Goal: Book appointment/travel/reservation

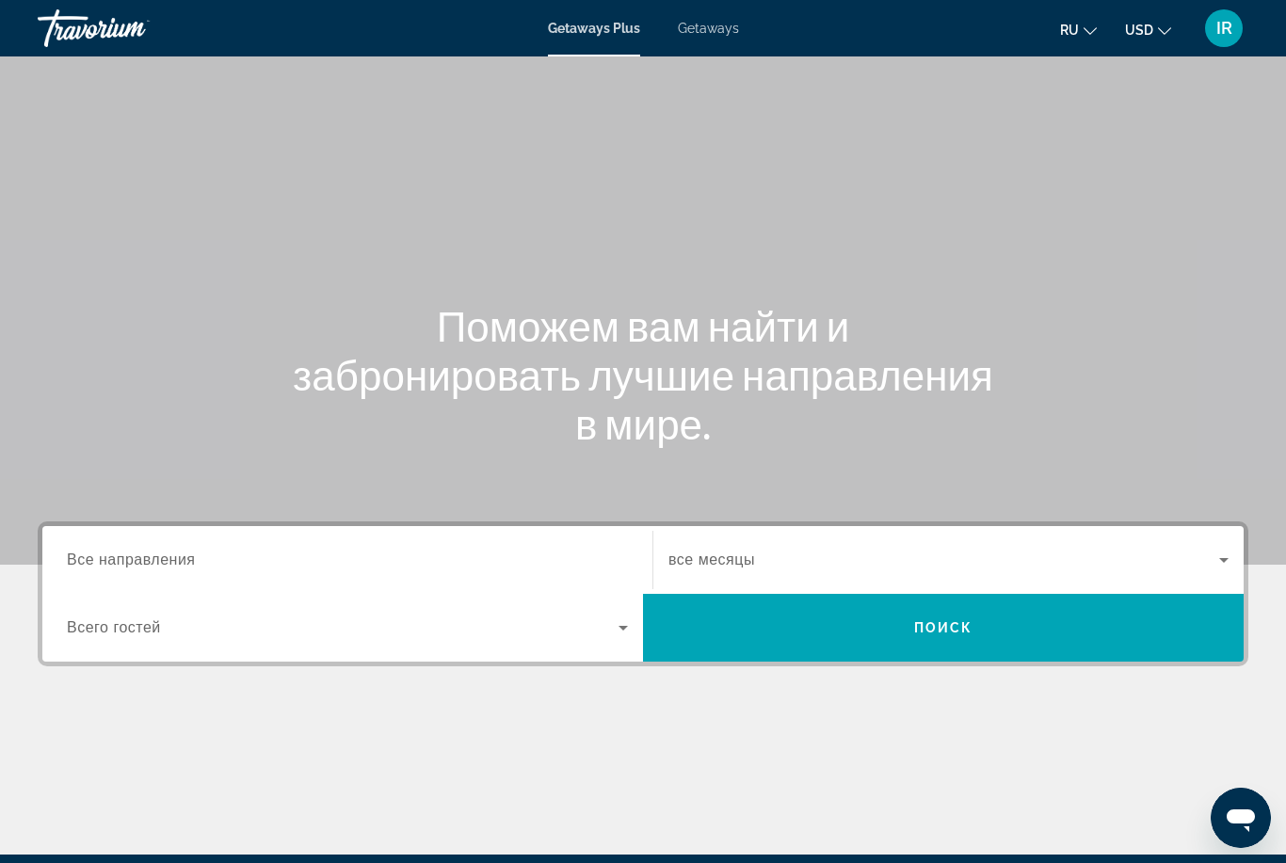
click at [247, 569] on input "Destination Все направления" at bounding box center [347, 561] width 561 height 23
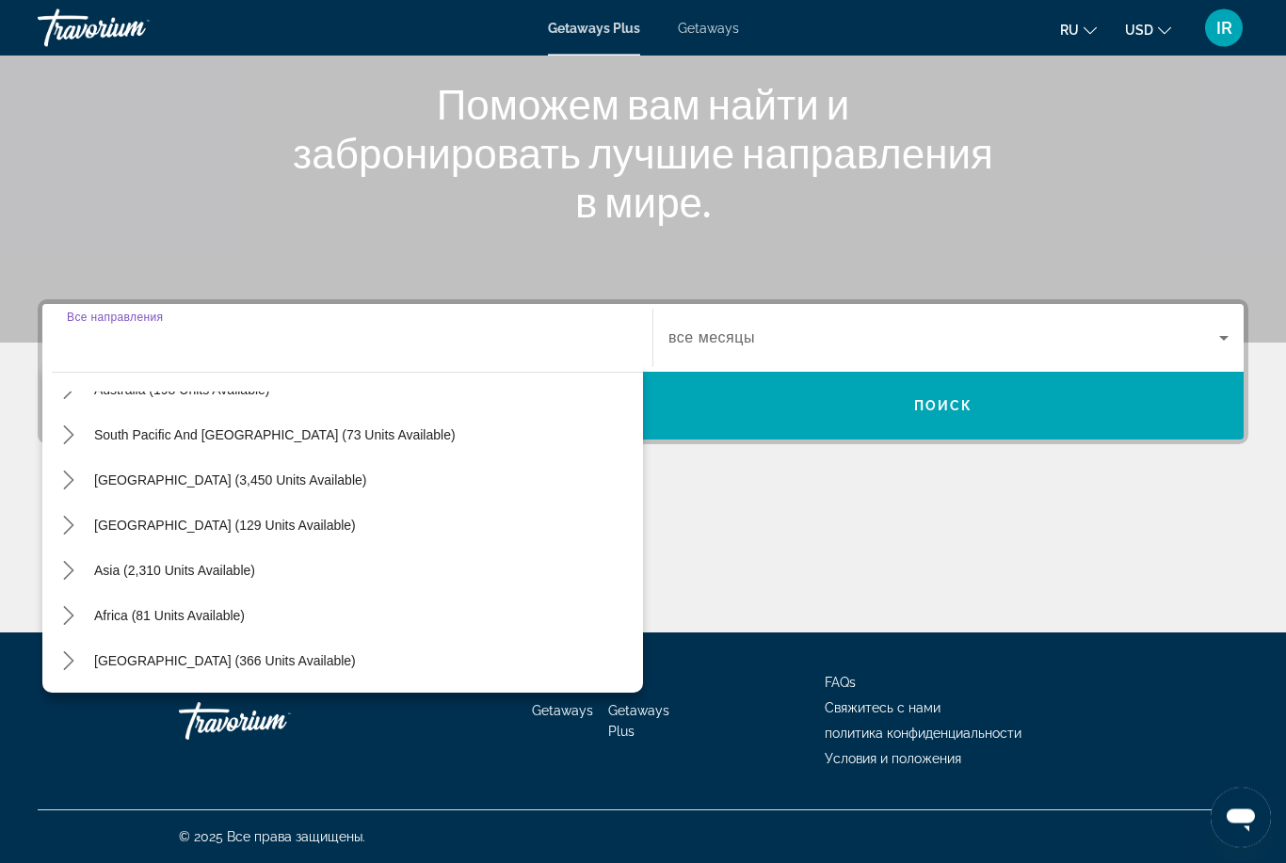
scroll to position [305, 0]
click at [243, 569] on span "Asia (2,310 units available)" at bounding box center [174, 571] width 161 height 15
type input "**********"
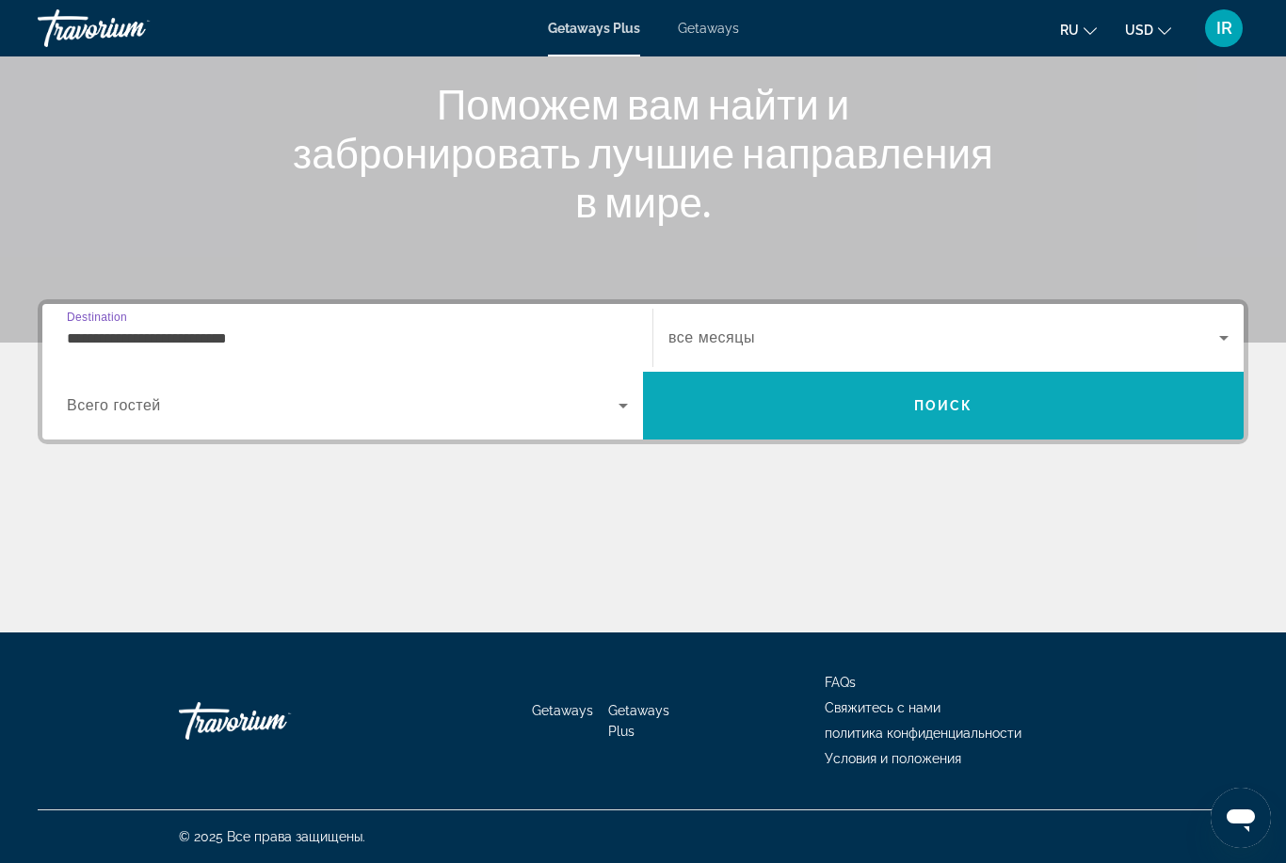
click at [842, 416] on span "Search" at bounding box center [943, 405] width 601 height 45
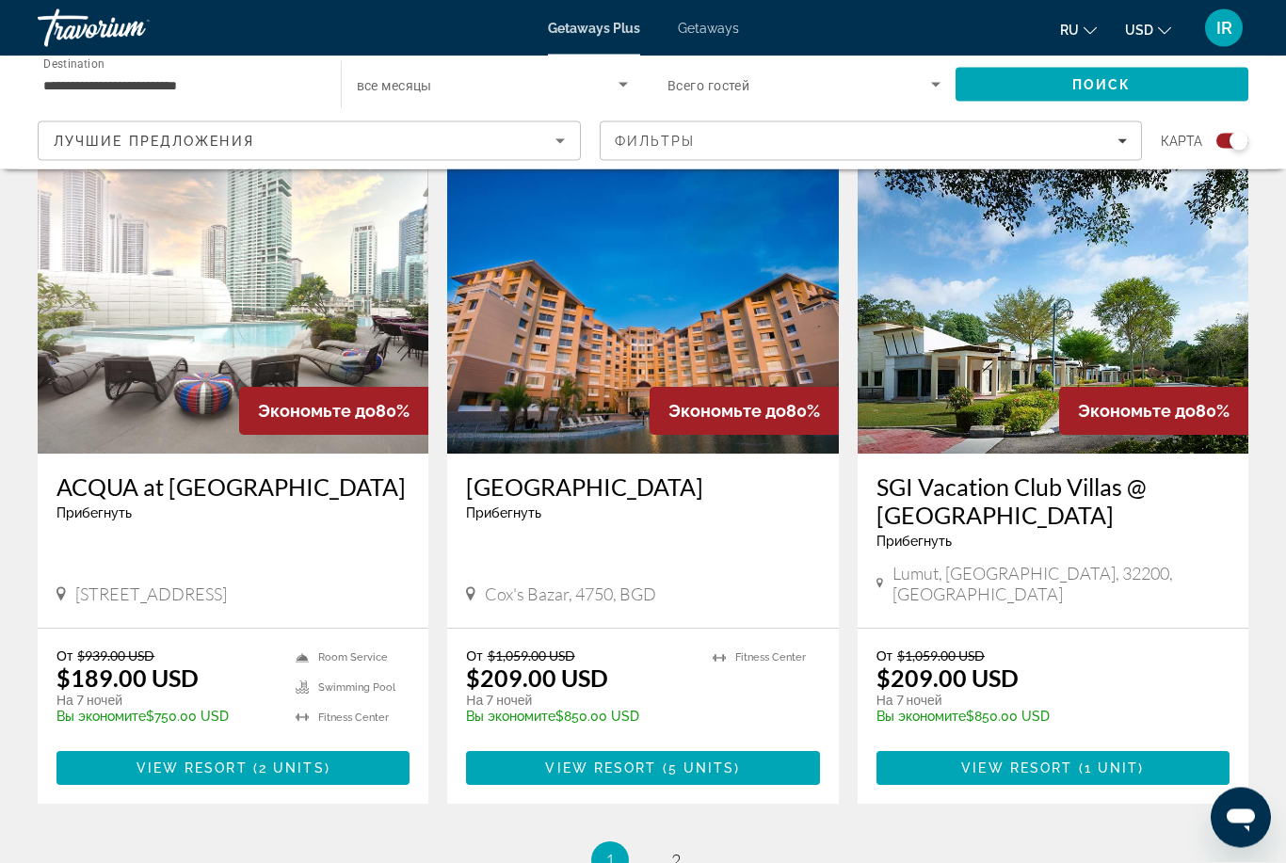
scroll to position [2847, 0]
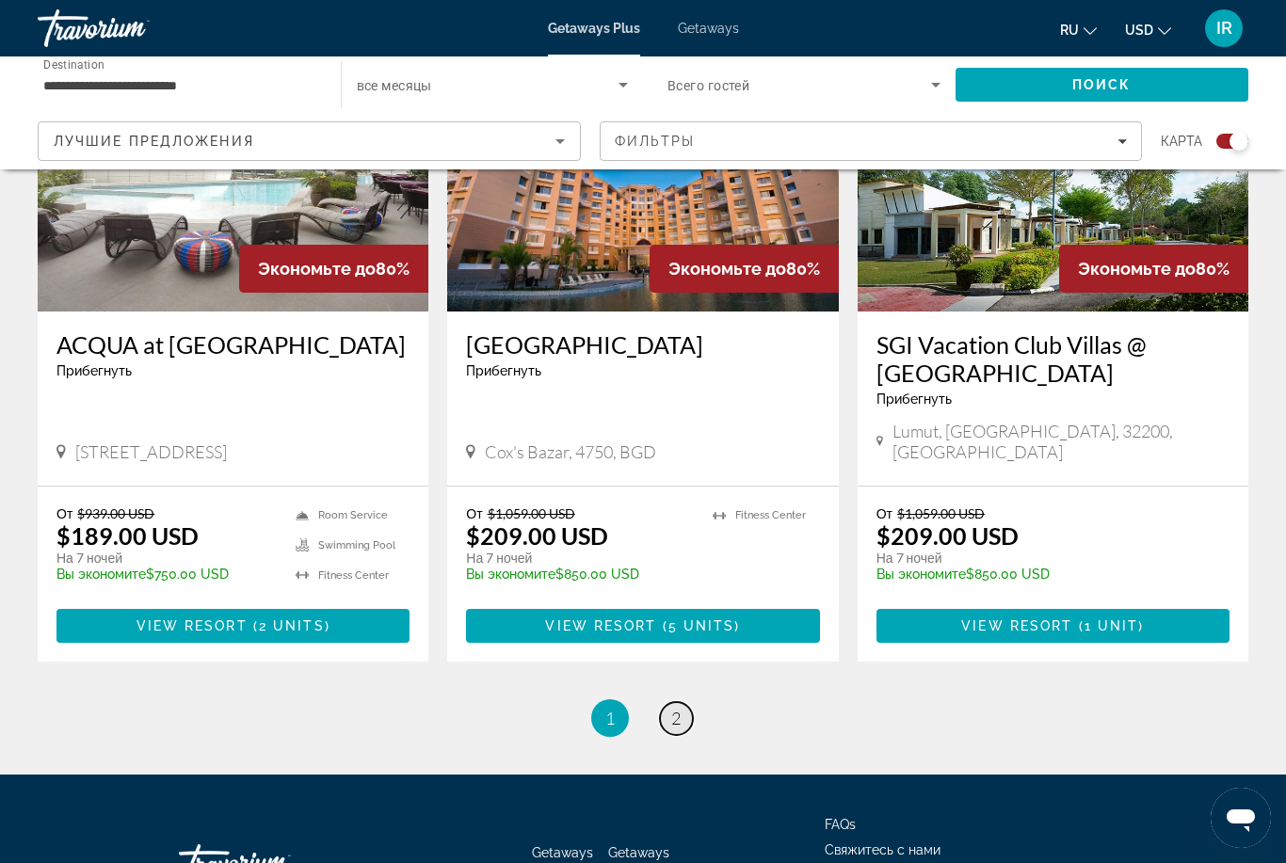
click at [677, 708] on span "2" at bounding box center [675, 718] width 9 height 21
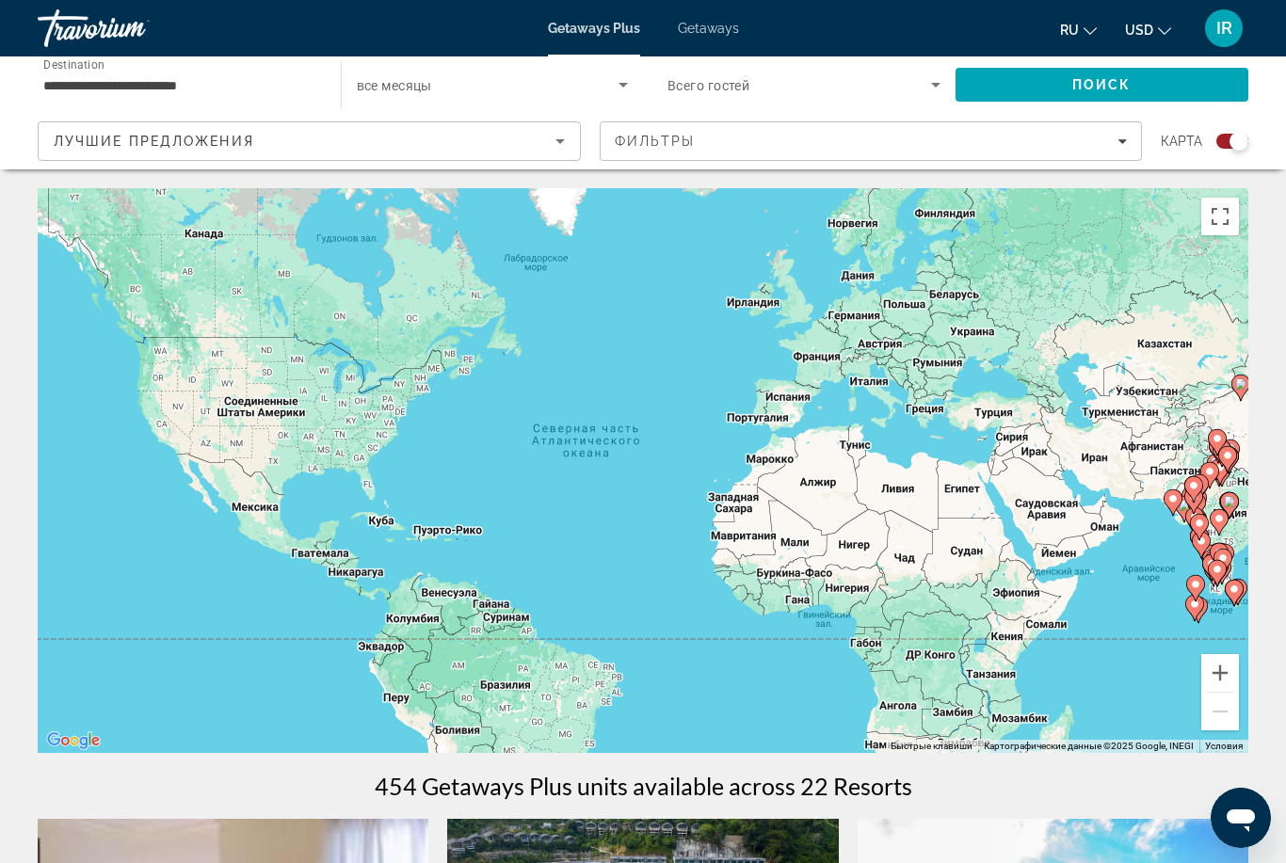
click at [238, 83] on input "**********" at bounding box center [179, 85] width 273 height 23
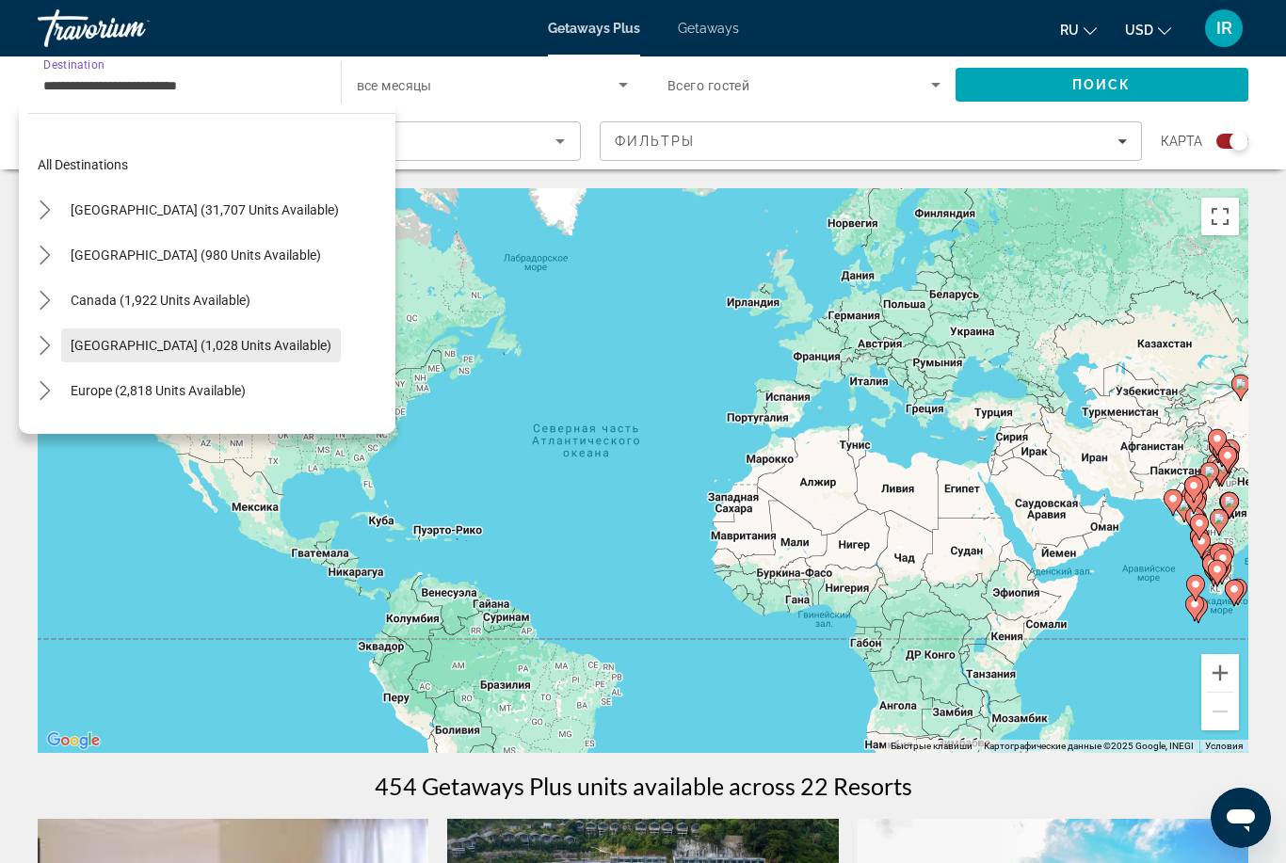
click at [313, 348] on span "Caribbean & Atlantic Islands (1,028 units available)" at bounding box center [201, 345] width 261 height 15
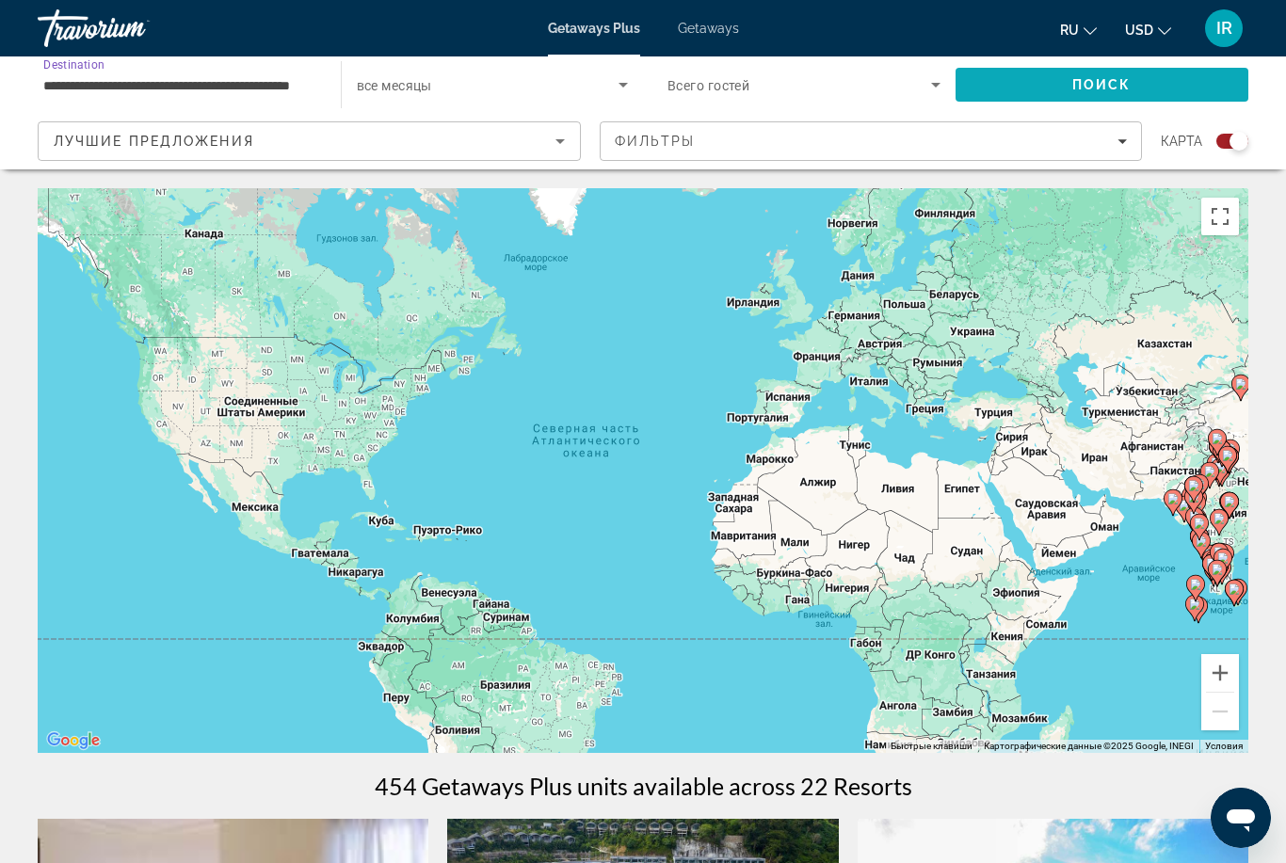
click at [1088, 83] on span "Поиск" at bounding box center [1101, 84] width 59 height 15
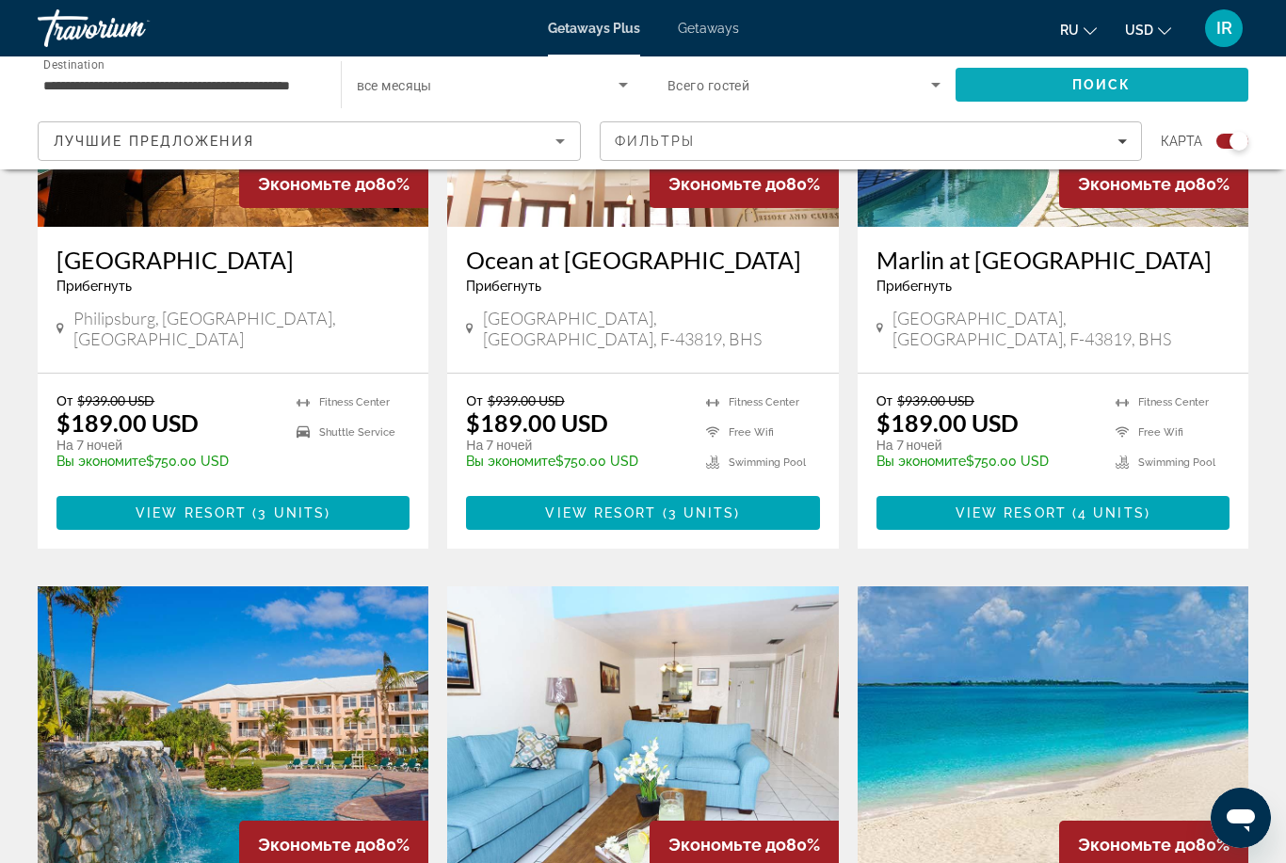
scroll to position [890, 0]
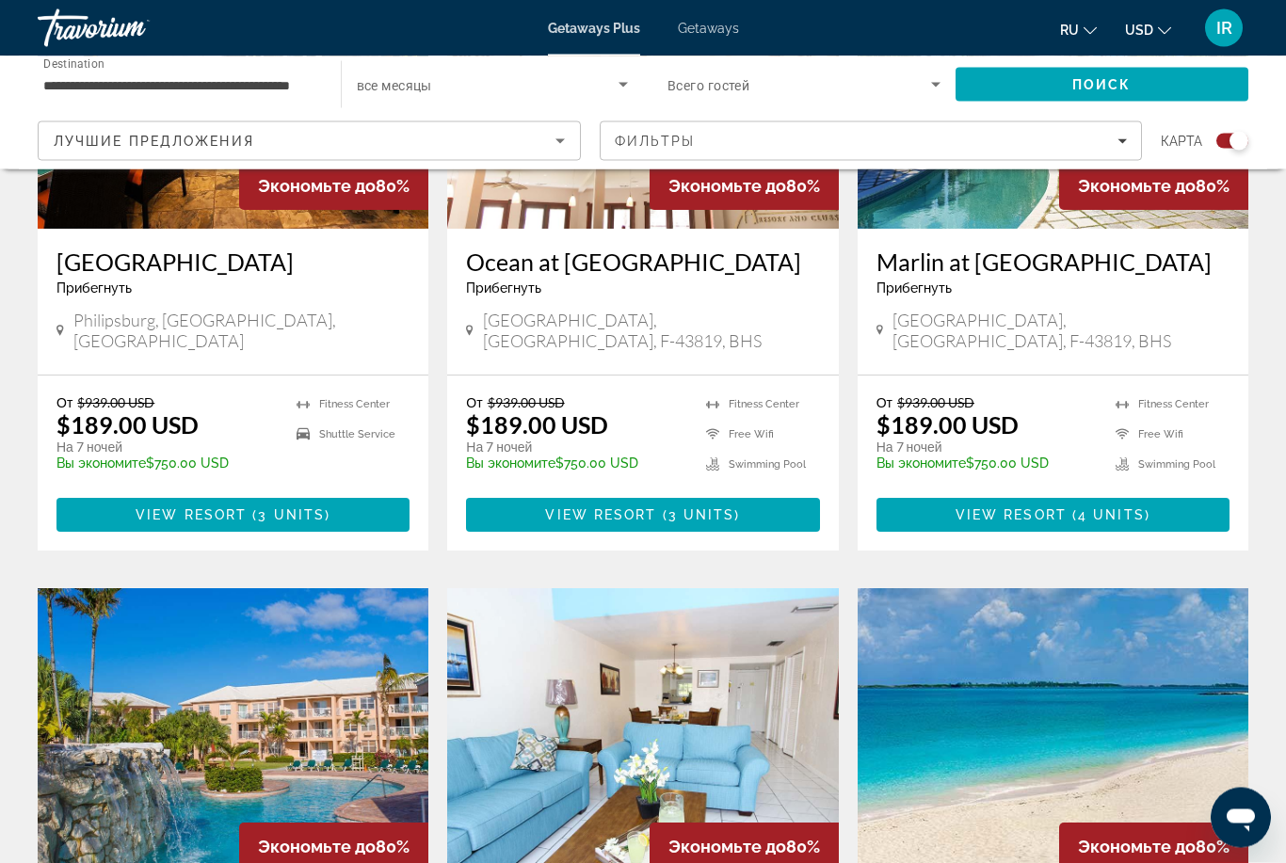
click at [140, 86] on input "**********" at bounding box center [179, 85] width 273 height 23
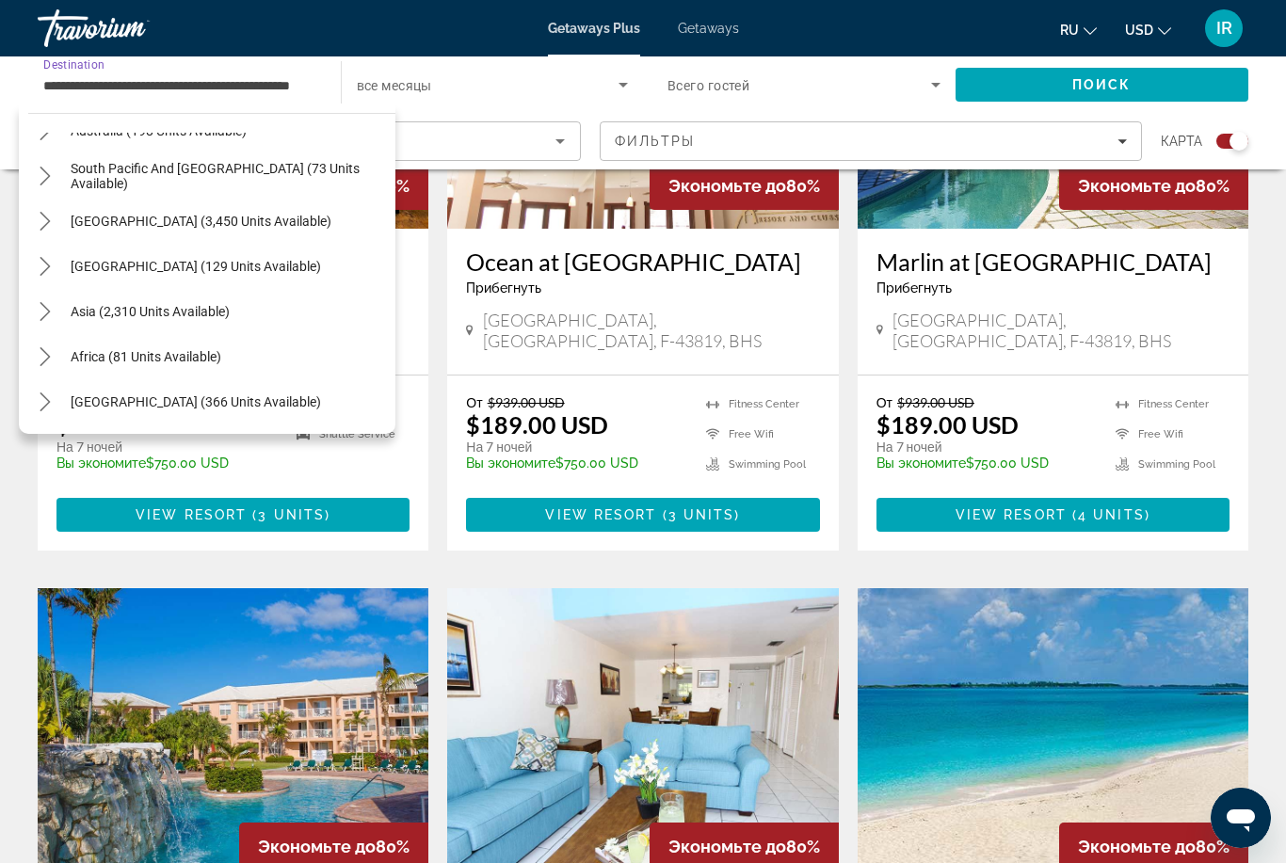
scroll to position [531, 0]
click at [203, 310] on span "Asia (2,310 units available)" at bounding box center [150, 311] width 159 height 15
type input "**********"
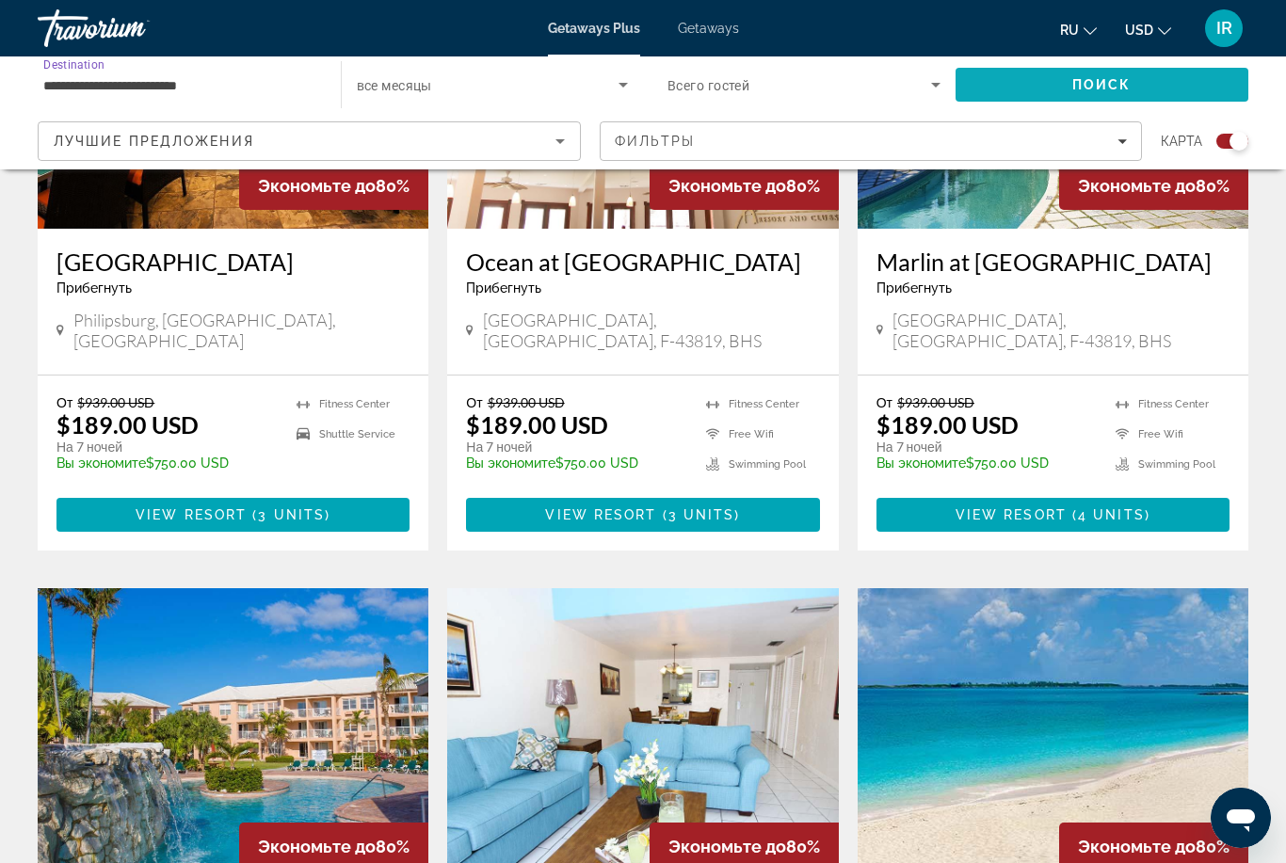
click at [1059, 75] on span "Search" at bounding box center [1102, 84] width 294 height 45
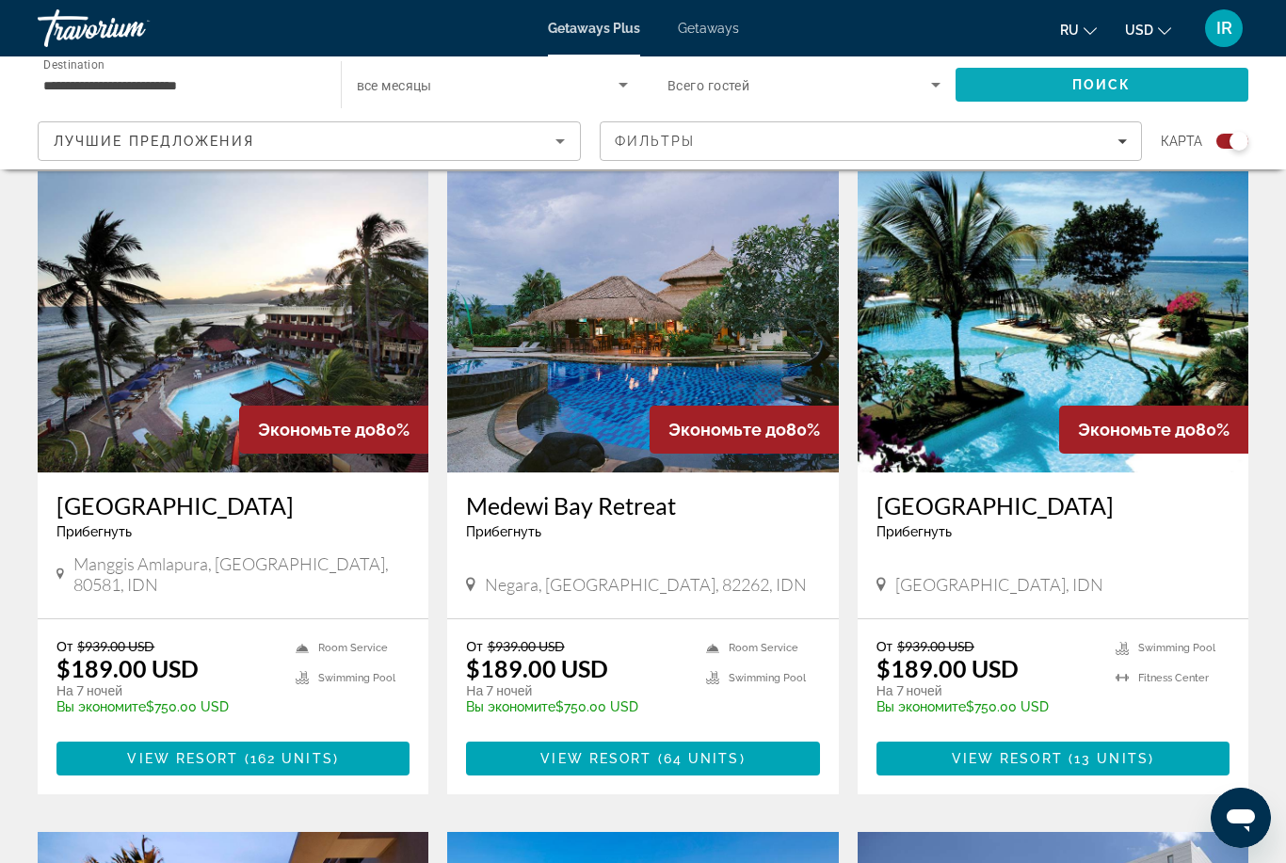
scroll to position [1338, 0]
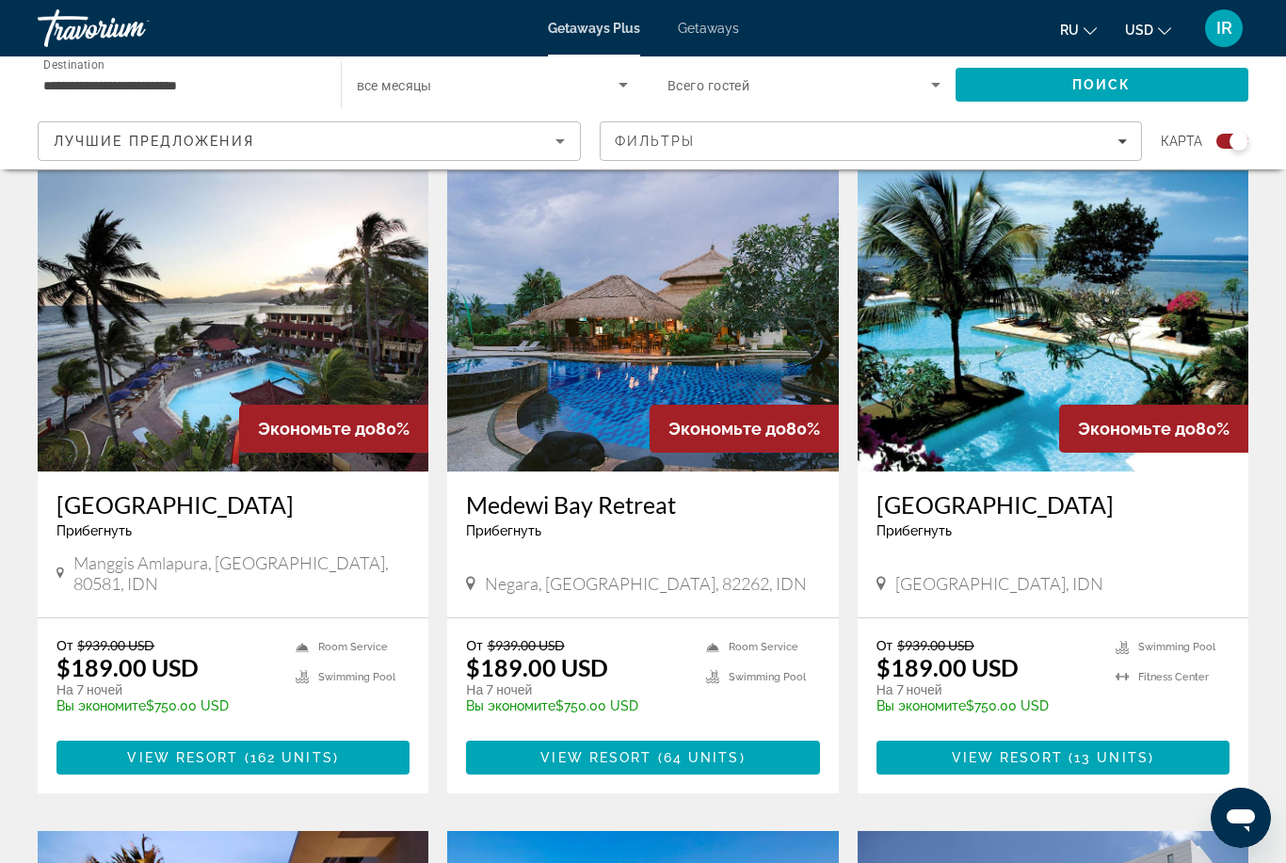
click at [1053, 312] on img "Main content" at bounding box center [1052, 320] width 391 height 301
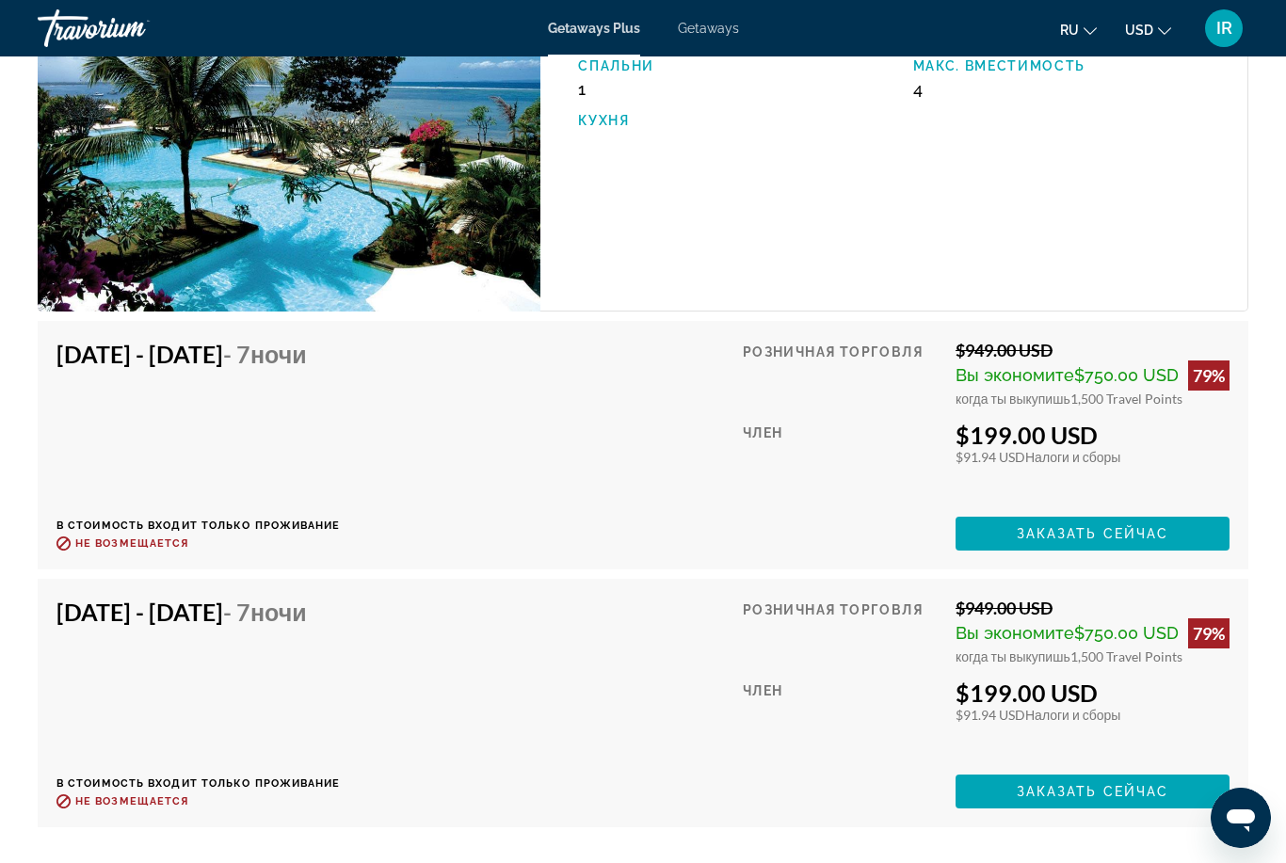
scroll to position [3608, 0]
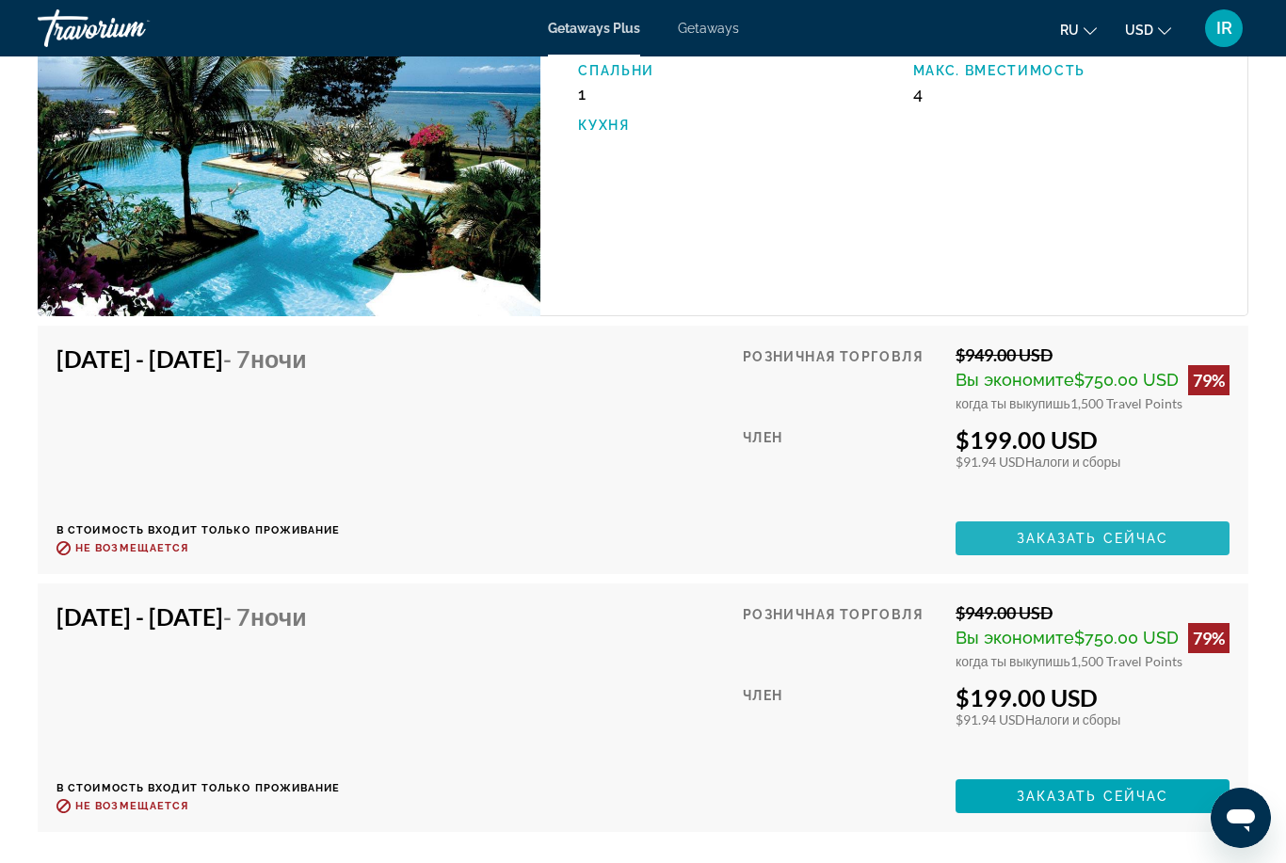
click at [1108, 521] on span "Main content" at bounding box center [1092, 538] width 274 height 45
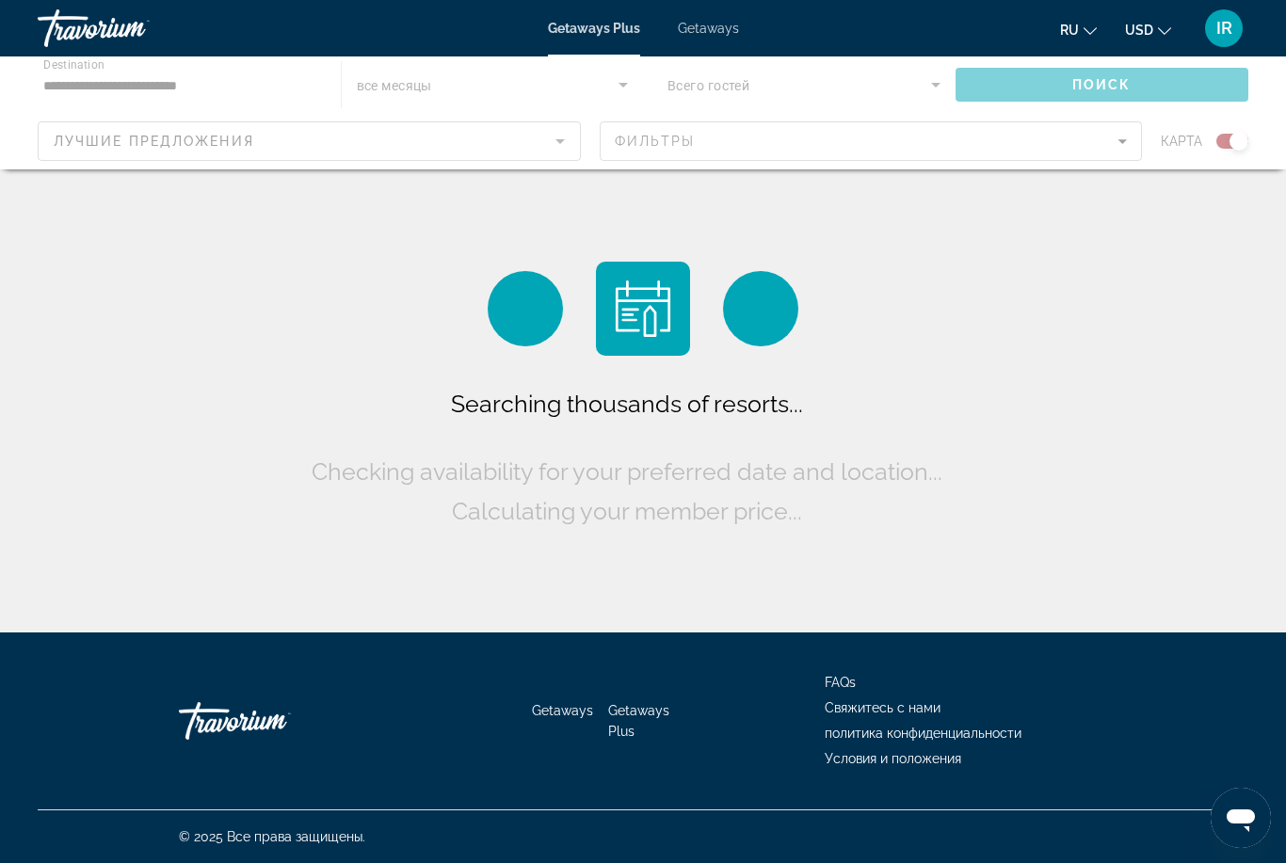
click at [217, 69] on div "Main content" at bounding box center [643, 112] width 1286 height 113
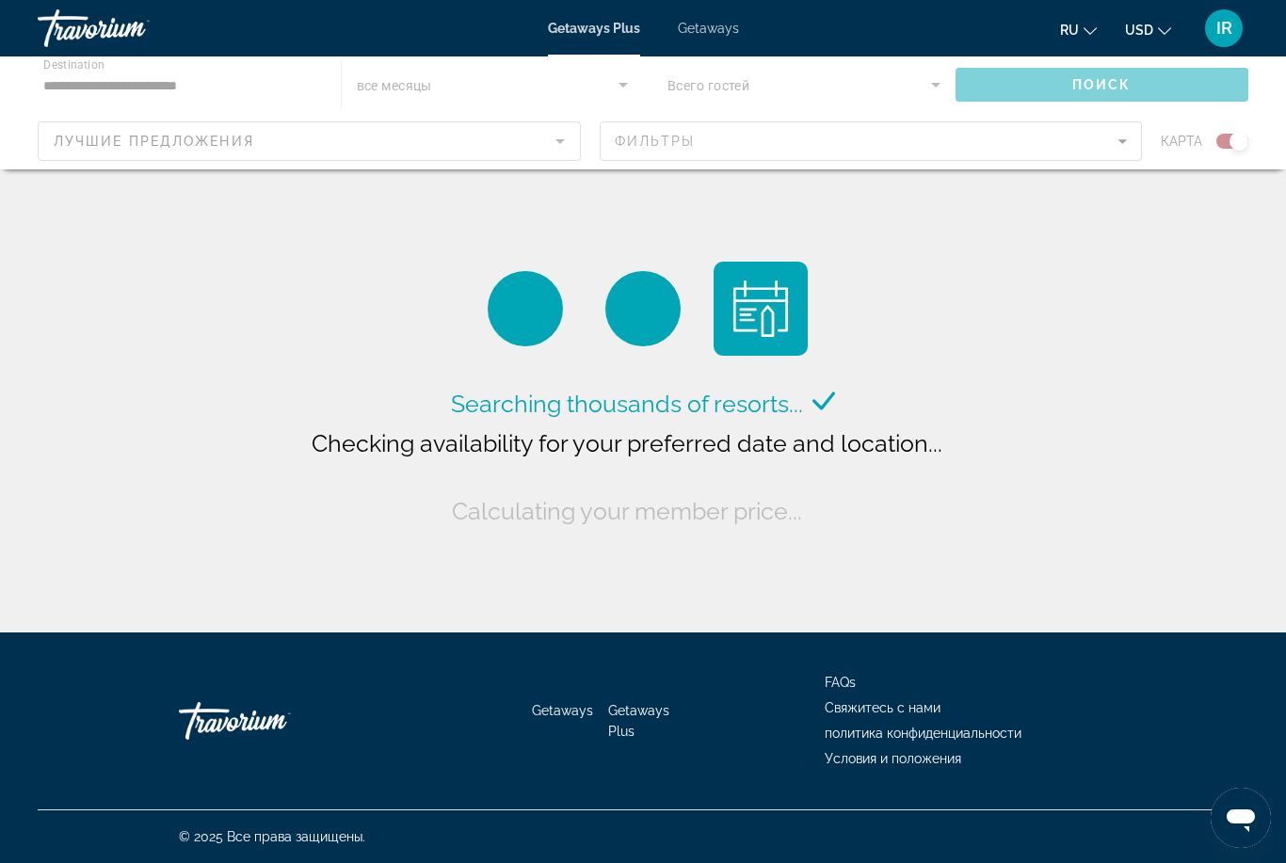
click at [186, 89] on div "Main content" at bounding box center [643, 112] width 1286 height 113
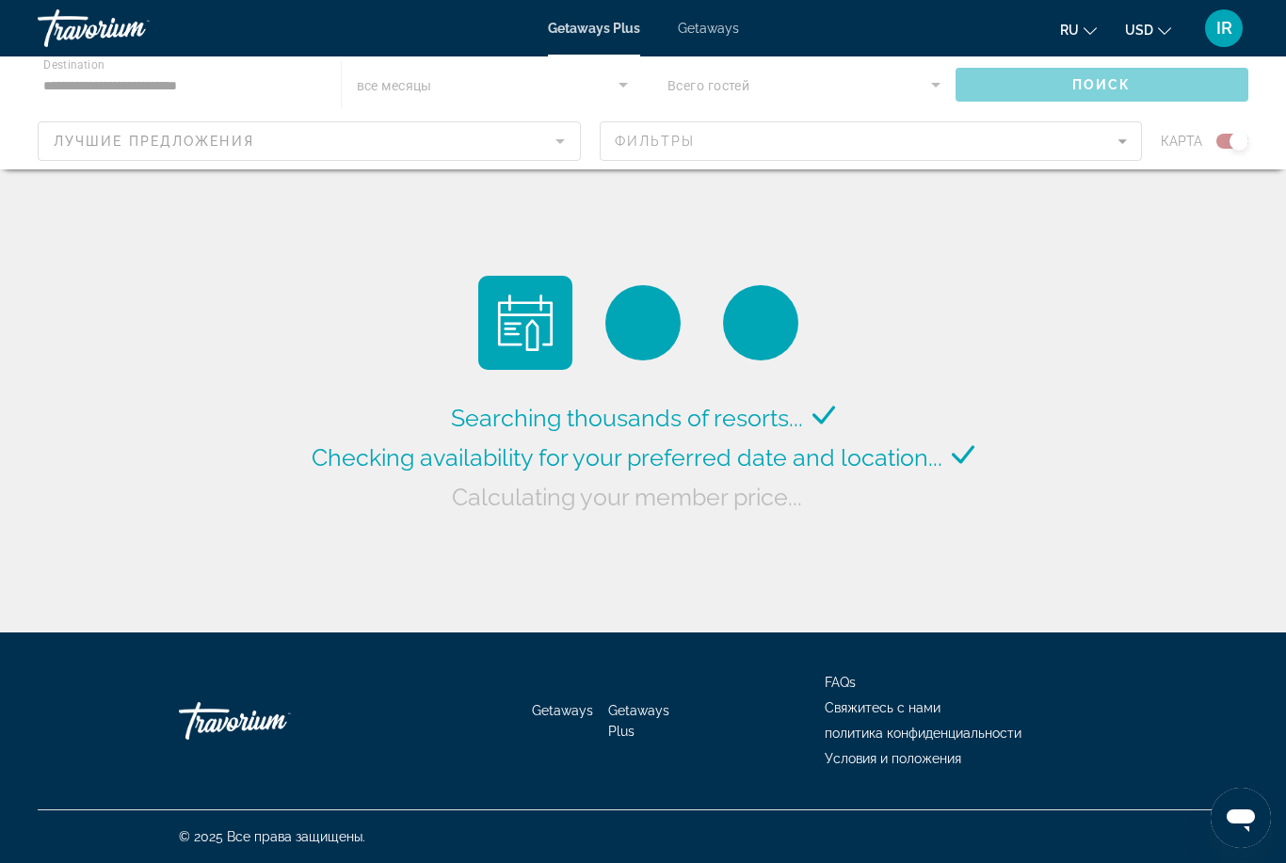
click at [93, 65] on div "Main content" at bounding box center [643, 112] width 1286 height 113
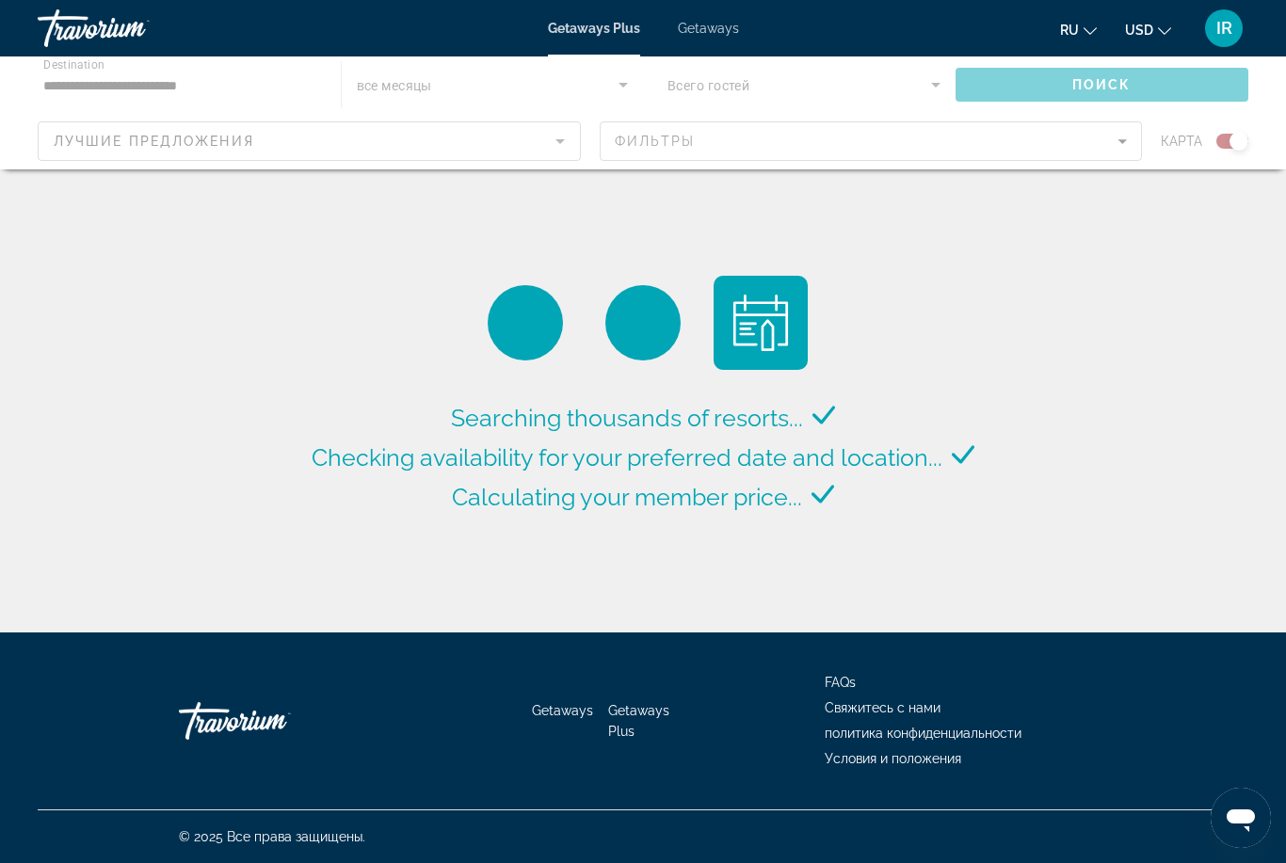
click at [70, 69] on div "Main content" at bounding box center [643, 112] width 1286 height 113
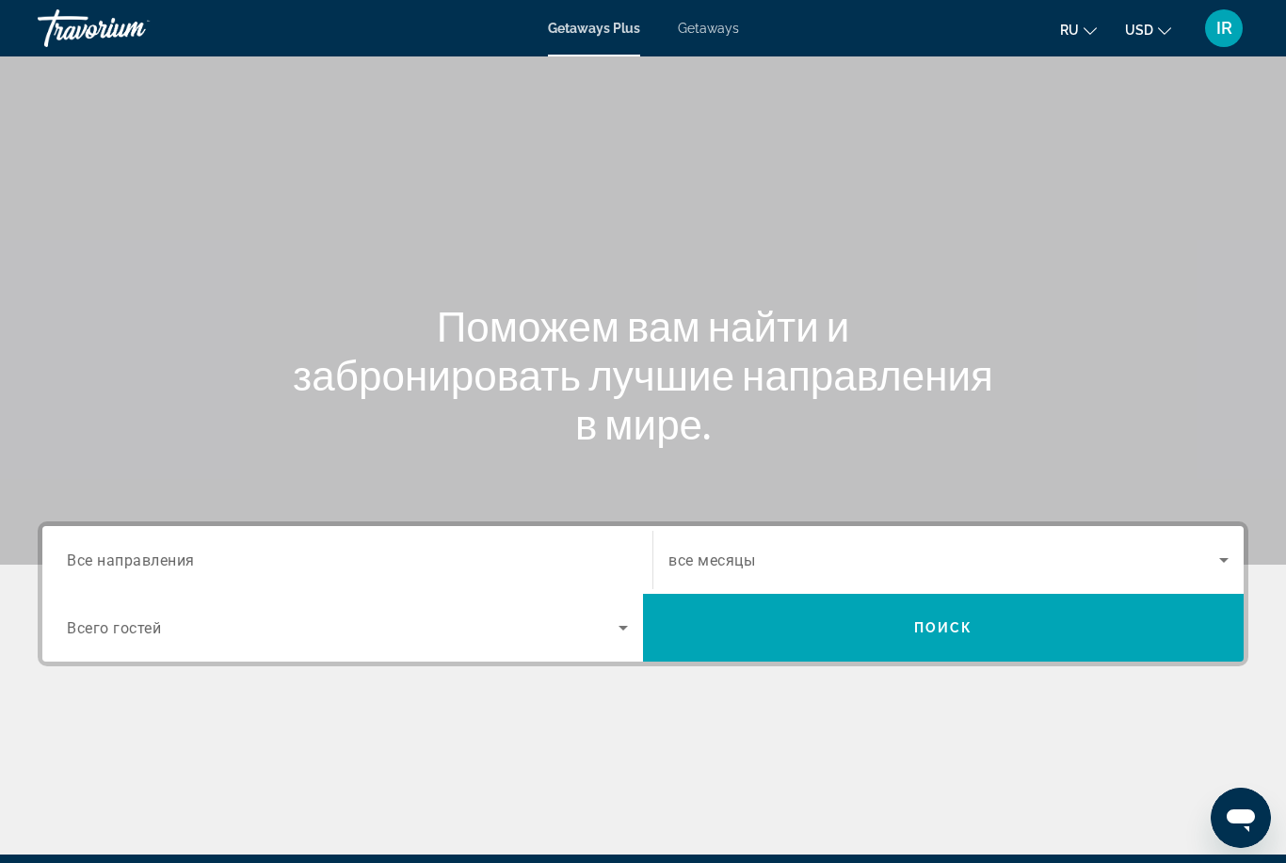
click at [507, 602] on div "Search widget" at bounding box center [347, 627] width 561 height 53
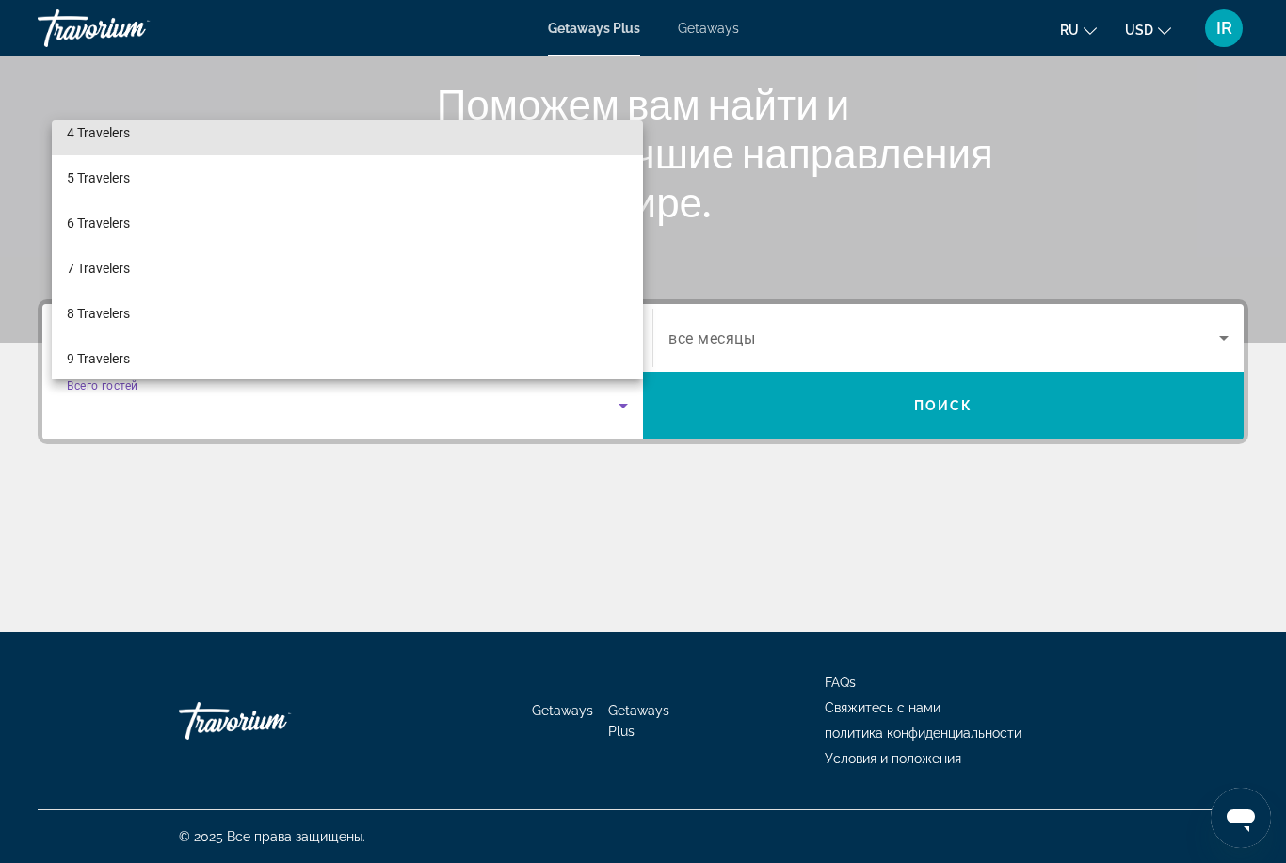
scroll to position [157, 0]
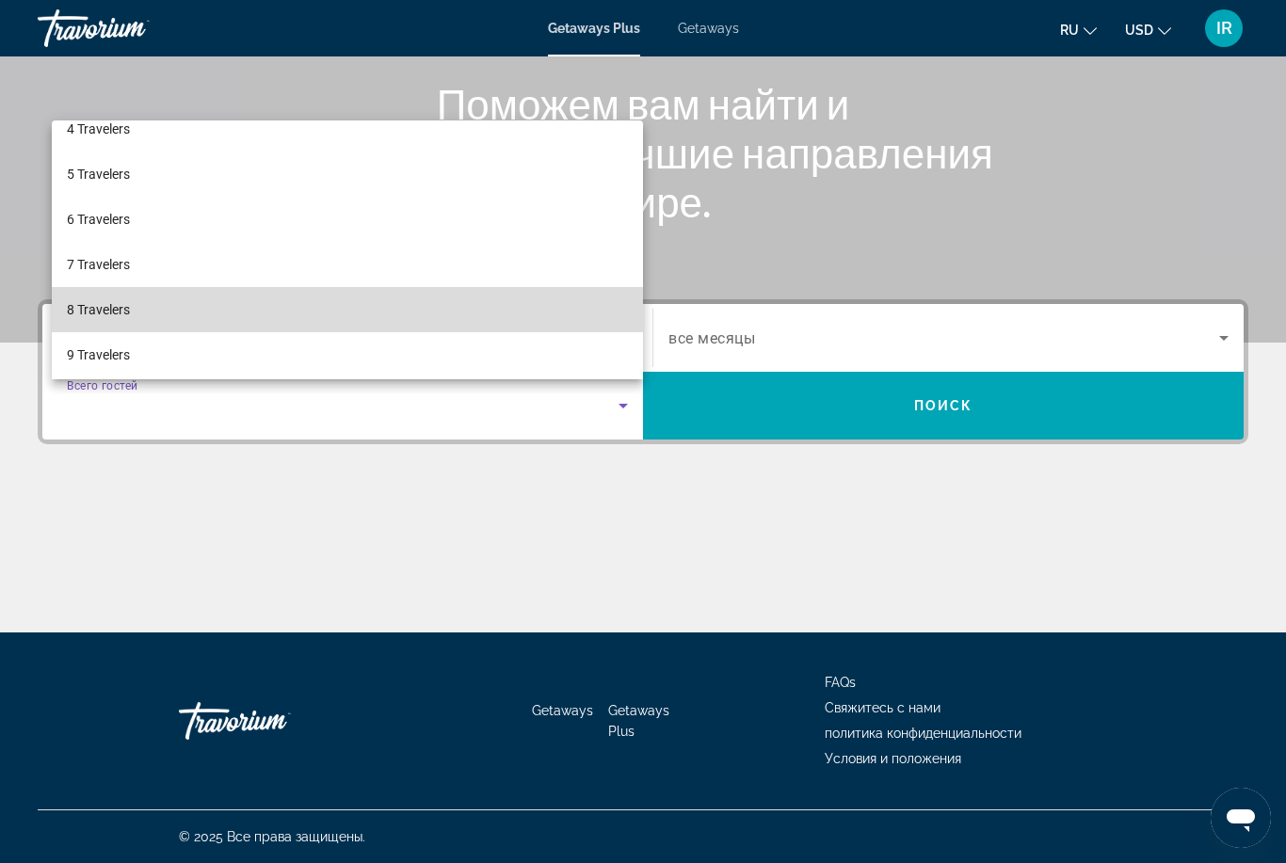
click at [256, 305] on mat-option "8 Travelers" at bounding box center [347, 309] width 591 height 45
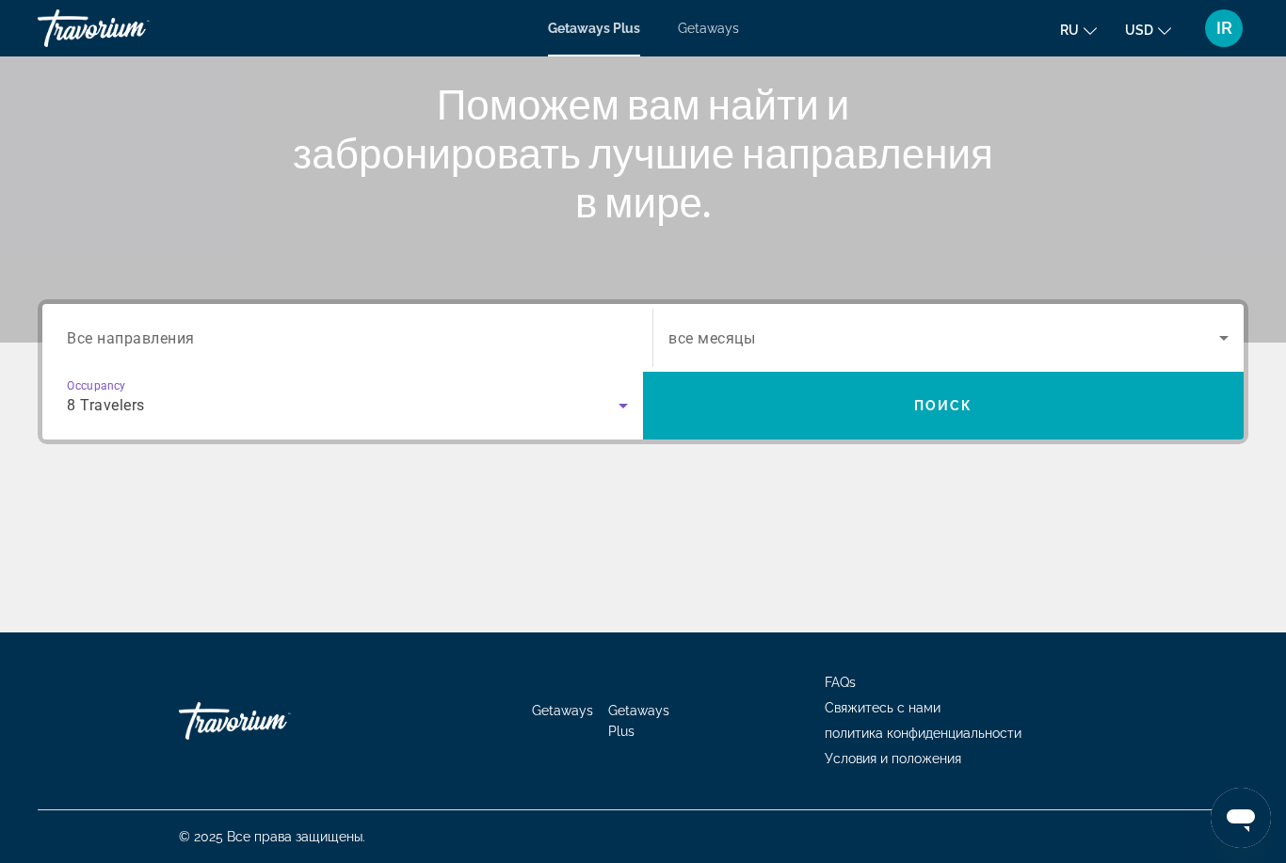
click at [252, 313] on div "Search widget" at bounding box center [347, 339] width 561 height 54
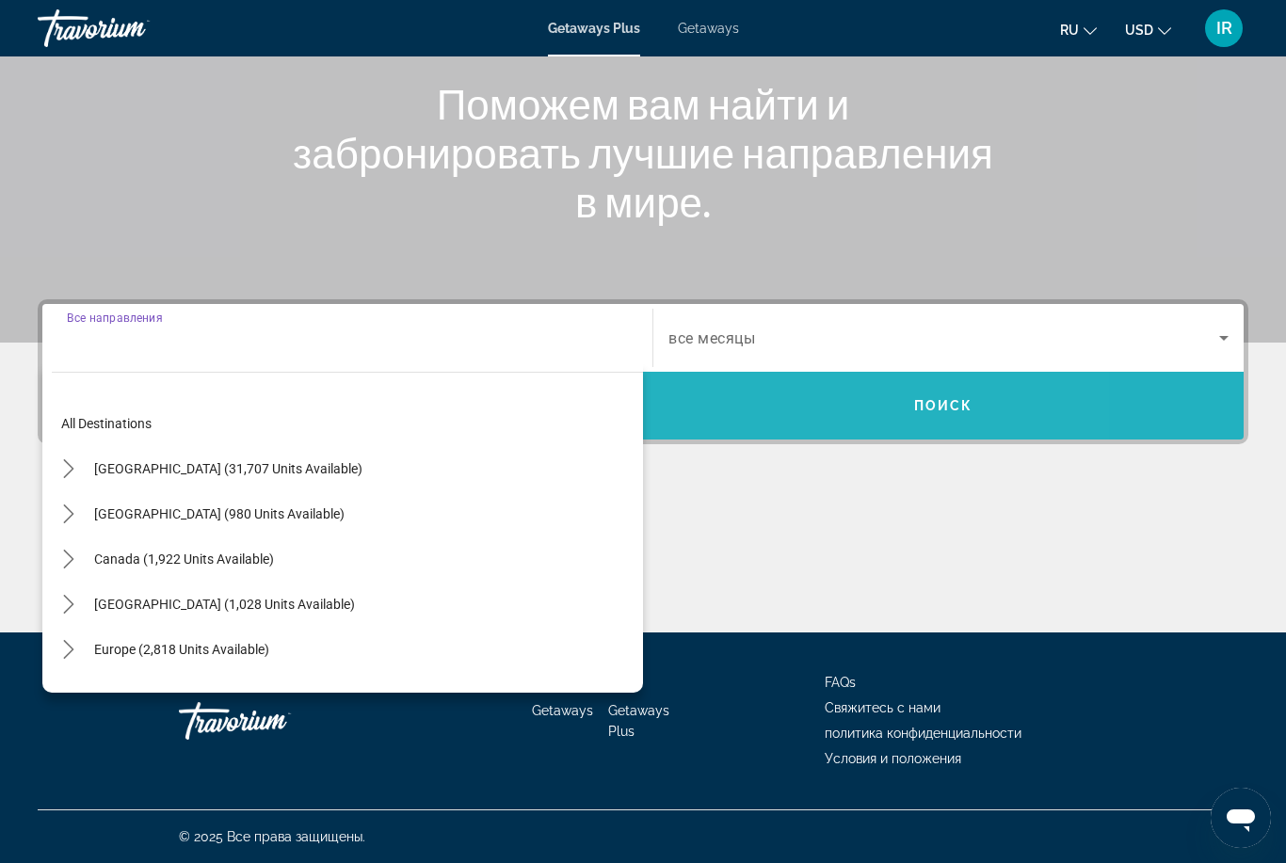
click at [819, 395] on span "Search" at bounding box center [943, 405] width 601 height 45
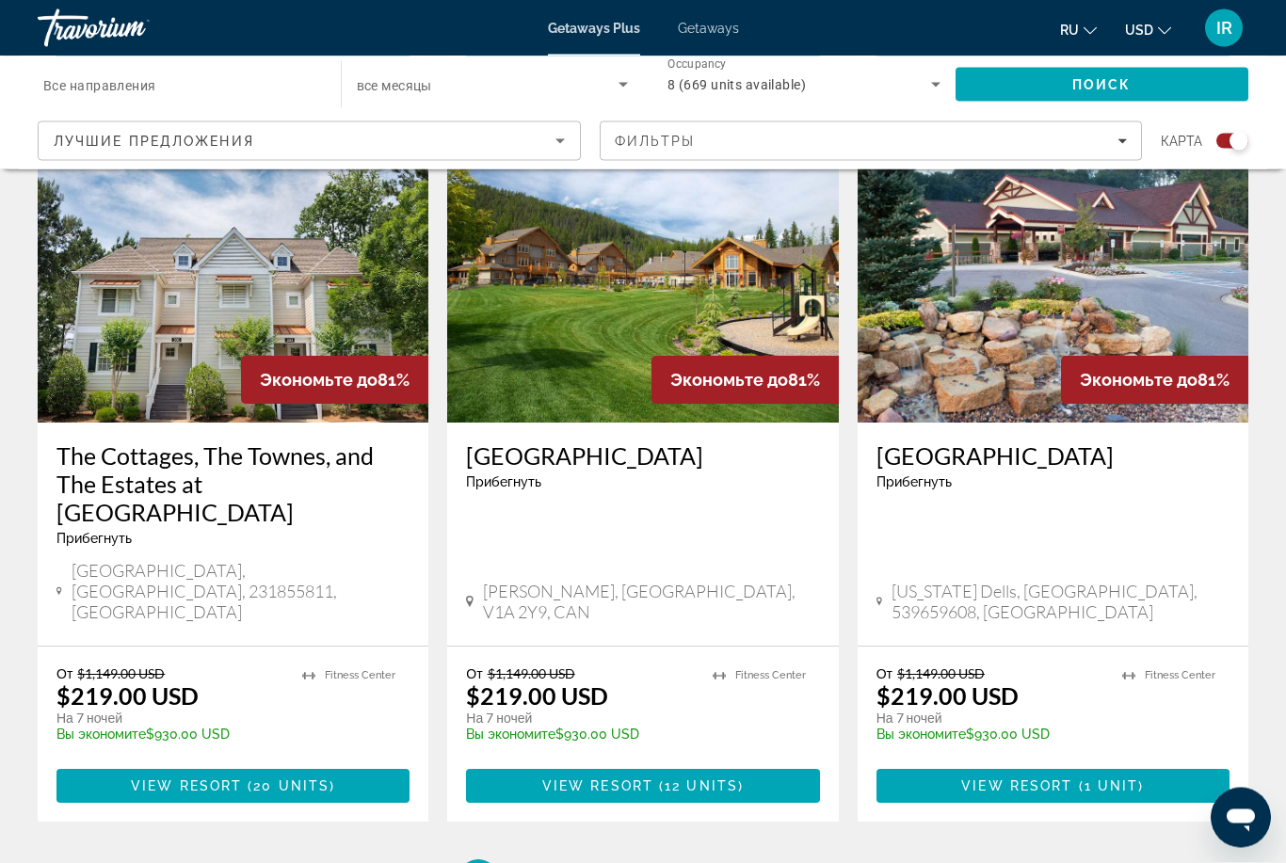
scroll to position [2847, 0]
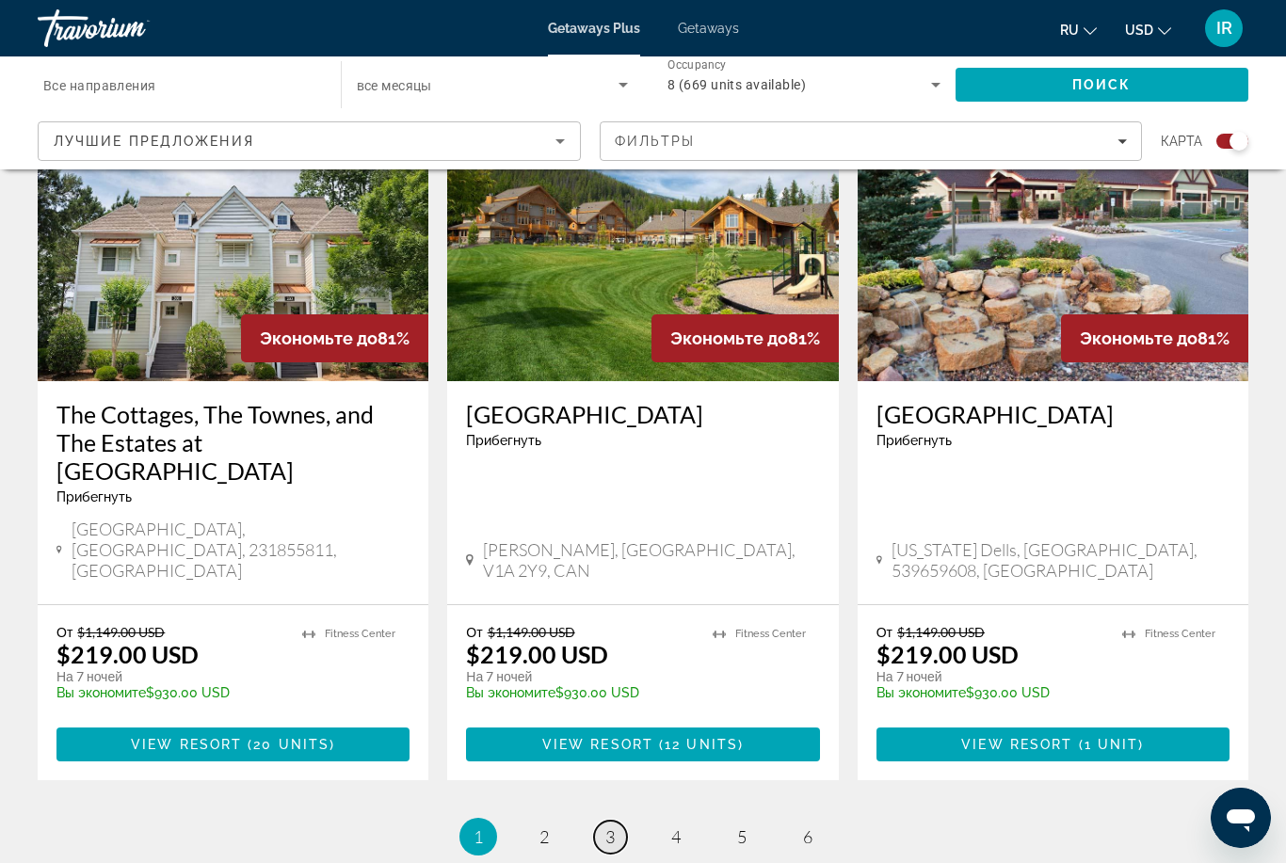
click at [615, 826] on span "3" at bounding box center [609, 836] width 9 height 21
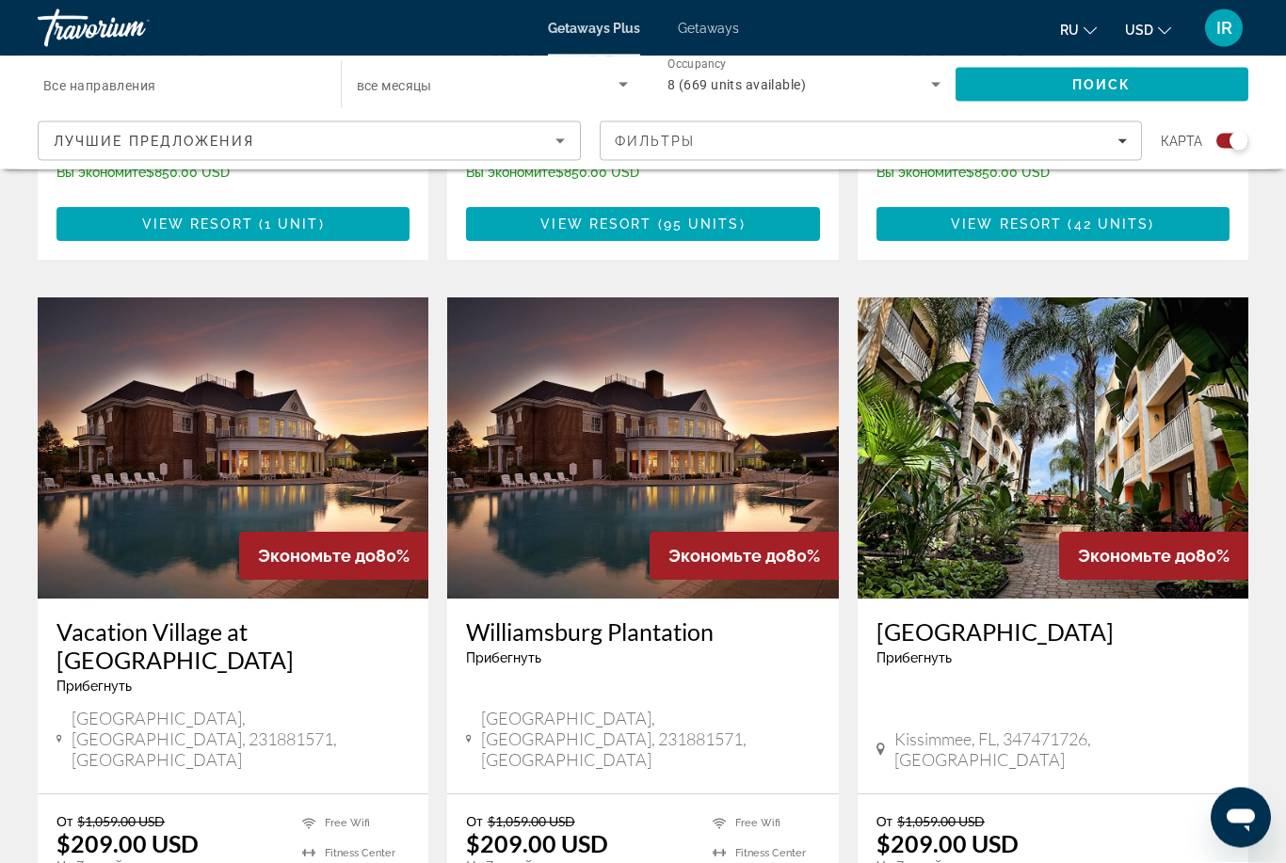
scroll to position [2609, 0]
click at [689, 361] on img "Main content" at bounding box center [642, 447] width 391 height 301
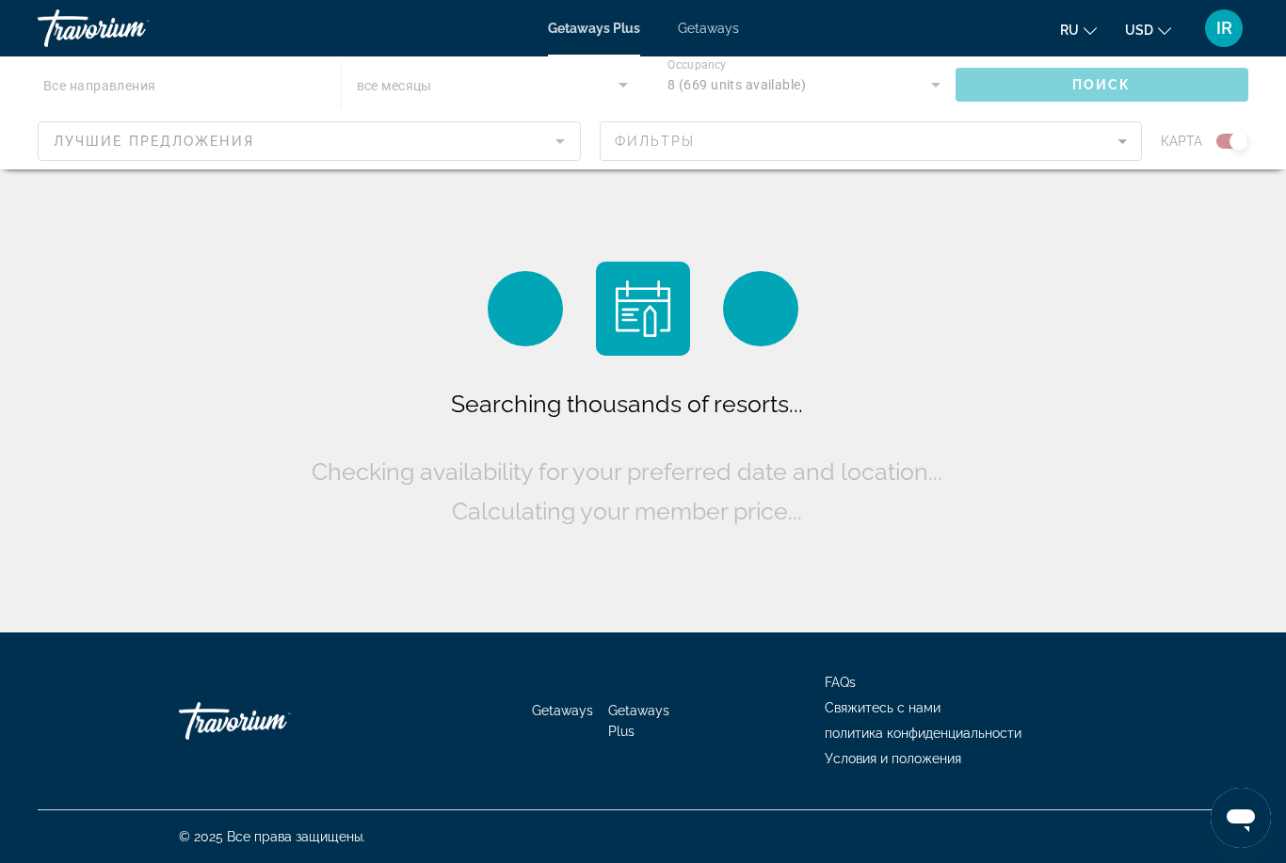
click at [216, 133] on div "Main content" at bounding box center [643, 112] width 1286 height 113
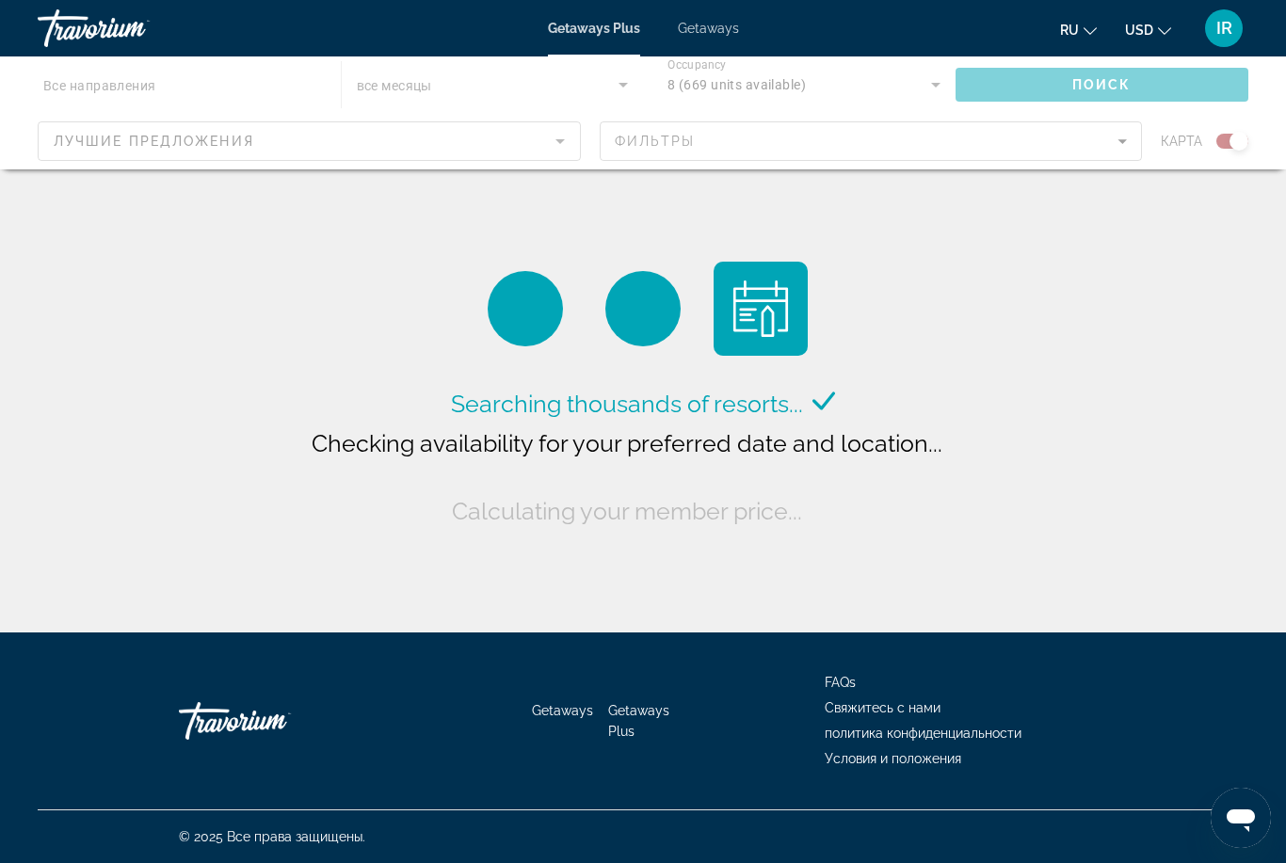
click at [280, 129] on div "Main content" at bounding box center [643, 112] width 1286 height 113
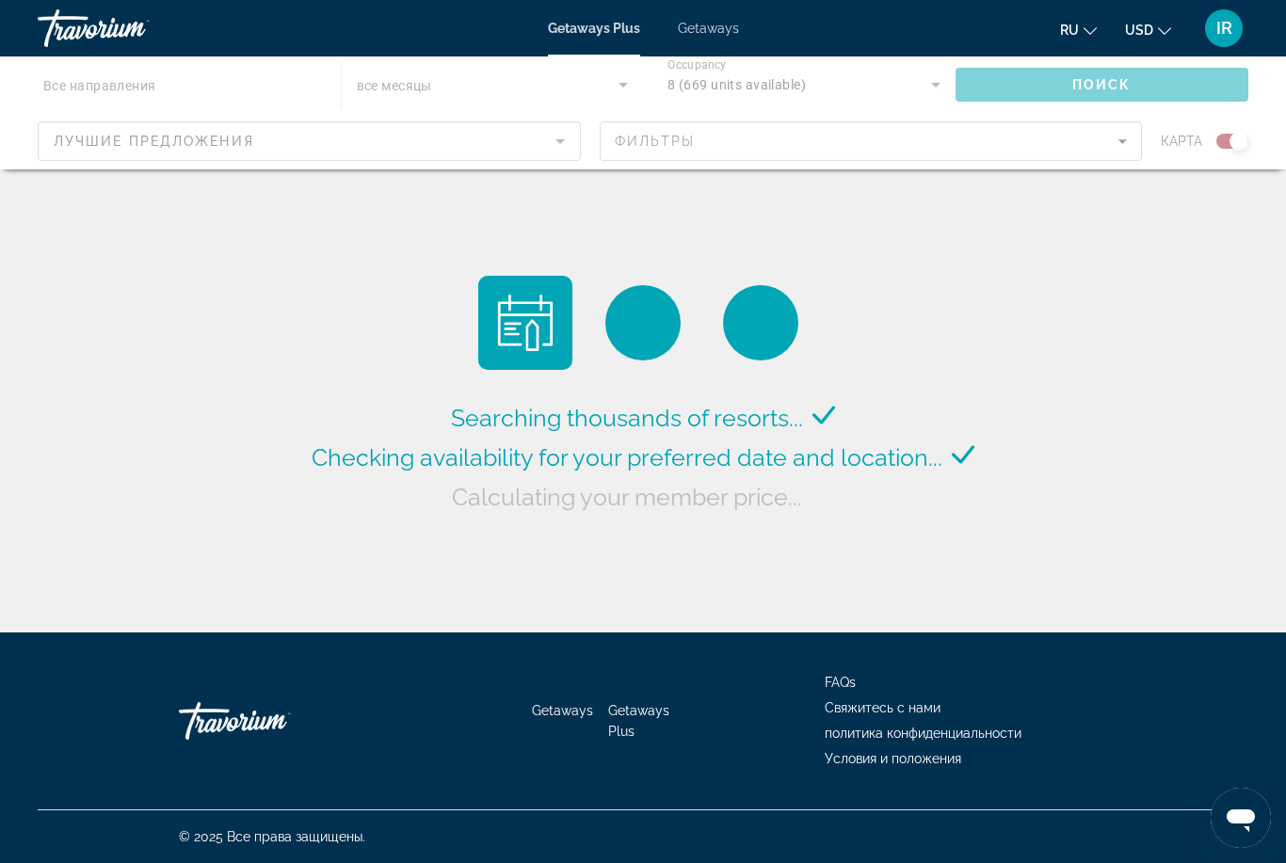
click at [529, 141] on div "Main content" at bounding box center [643, 112] width 1286 height 113
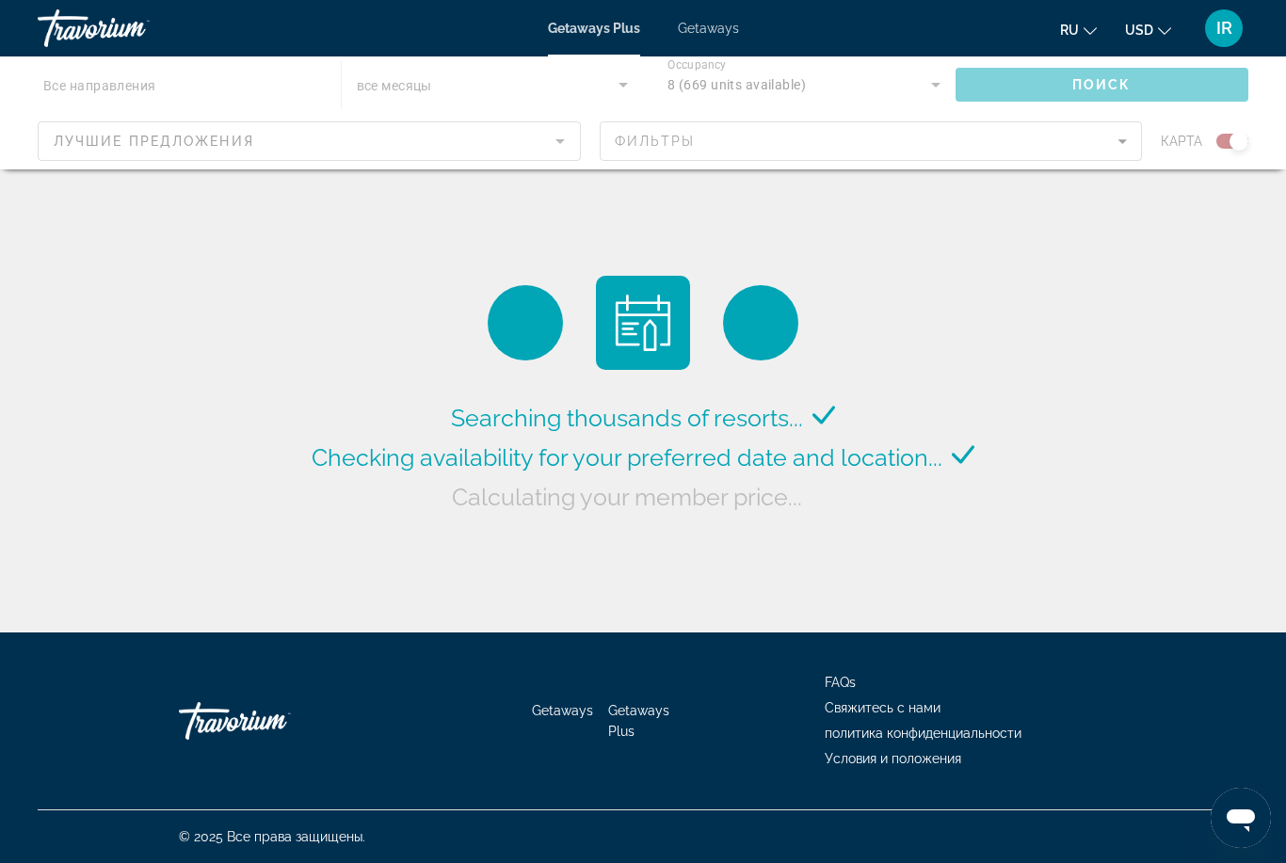
click at [572, 146] on div "Main content" at bounding box center [643, 112] width 1286 height 113
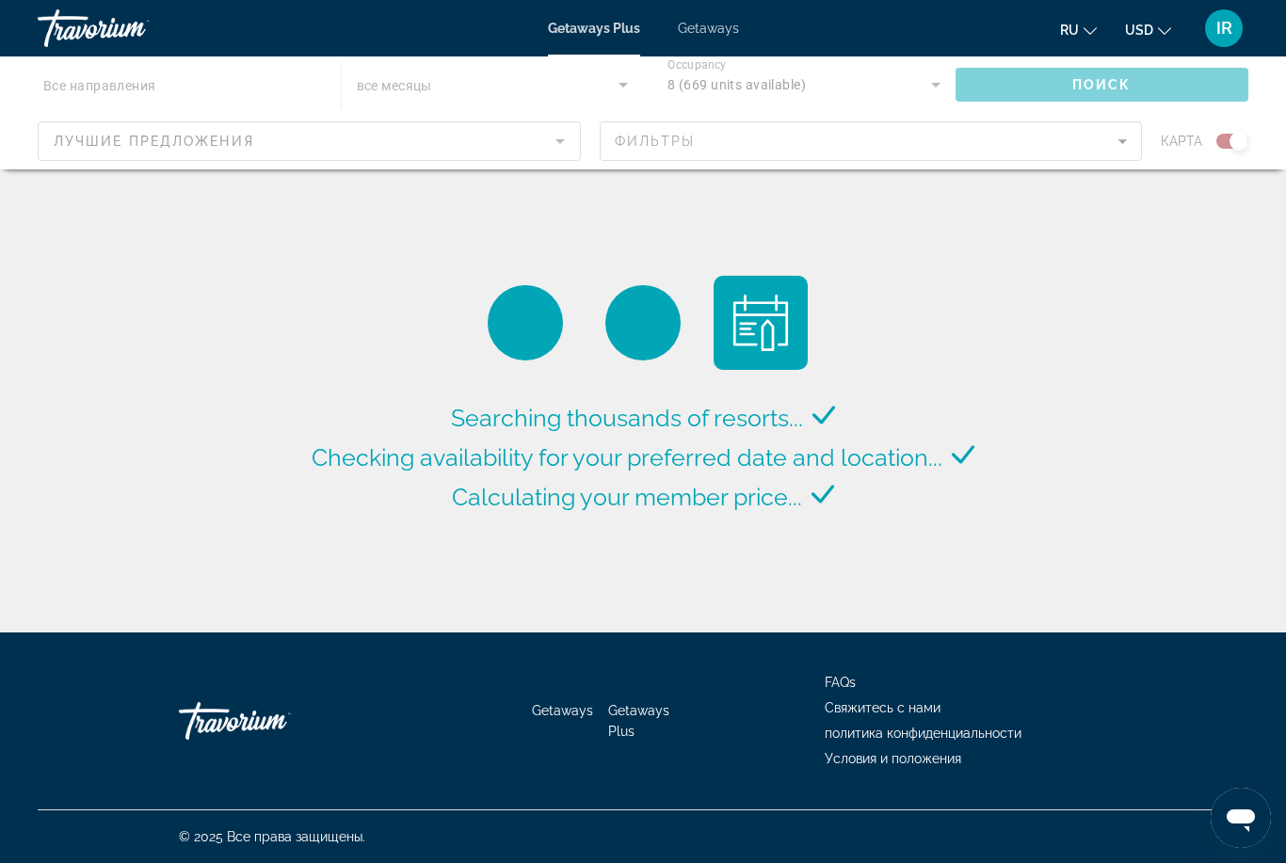
click at [336, 128] on div "Main content" at bounding box center [643, 112] width 1286 height 113
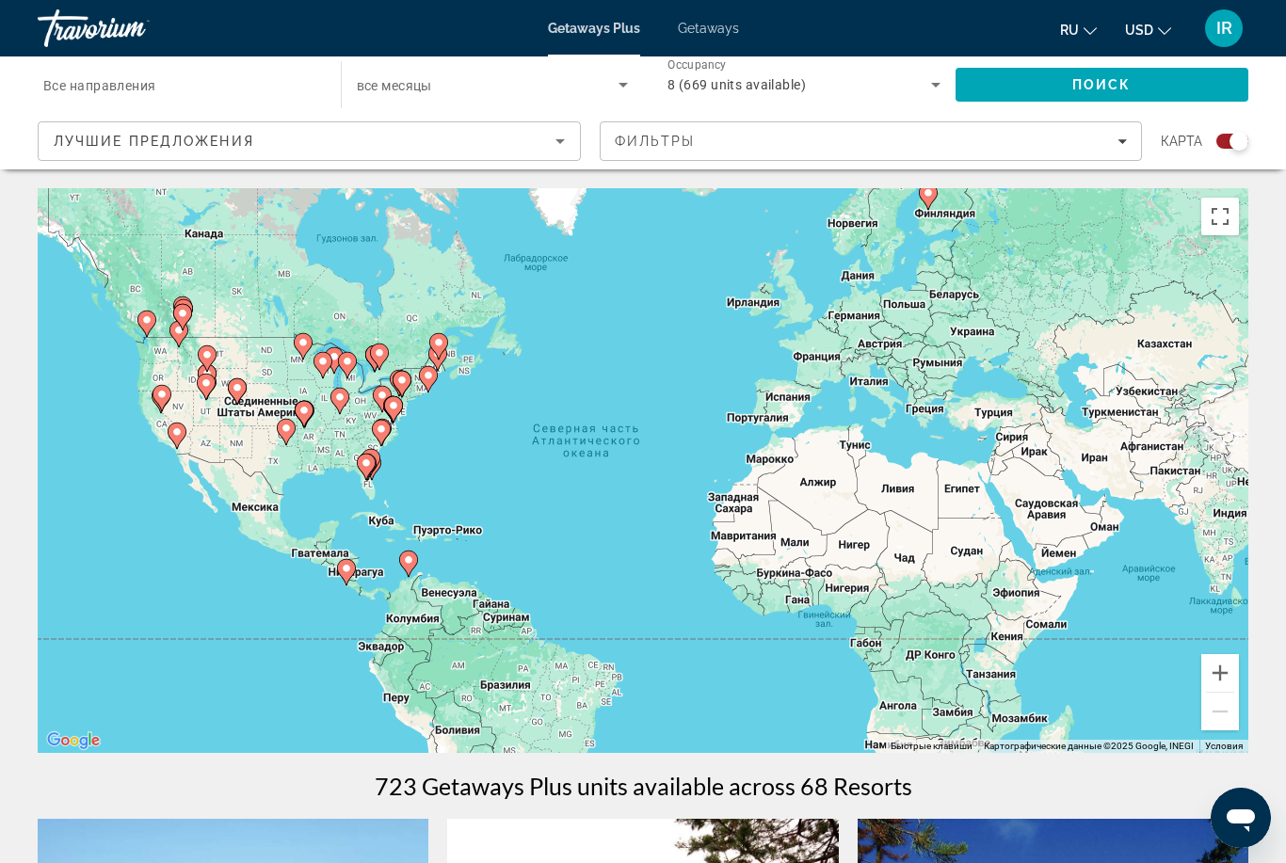
click at [428, 135] on div "Лучшие предложения" at bounding box center [305, 141] width 502 height 23
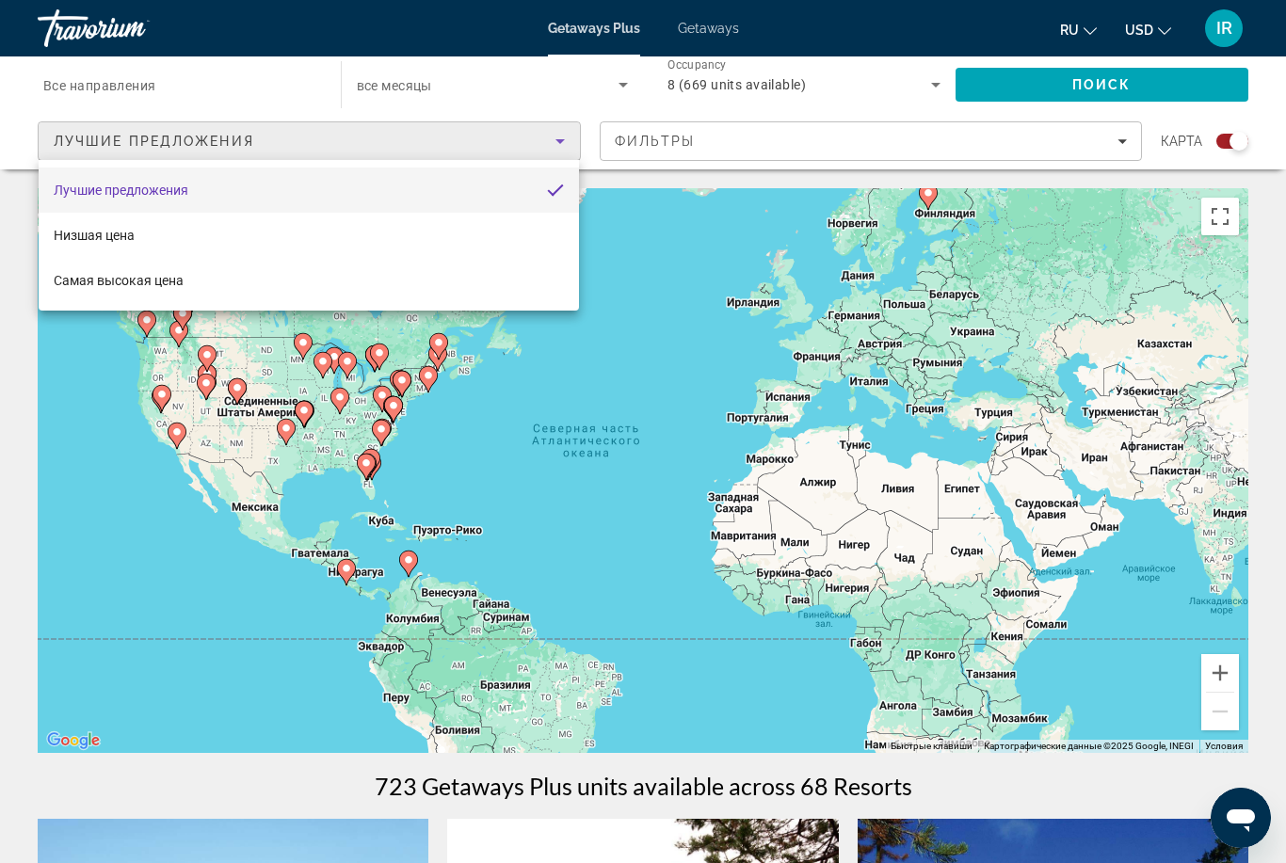
click at [158, 88] on div at bounding box center [643, 431] width 1286 height 863
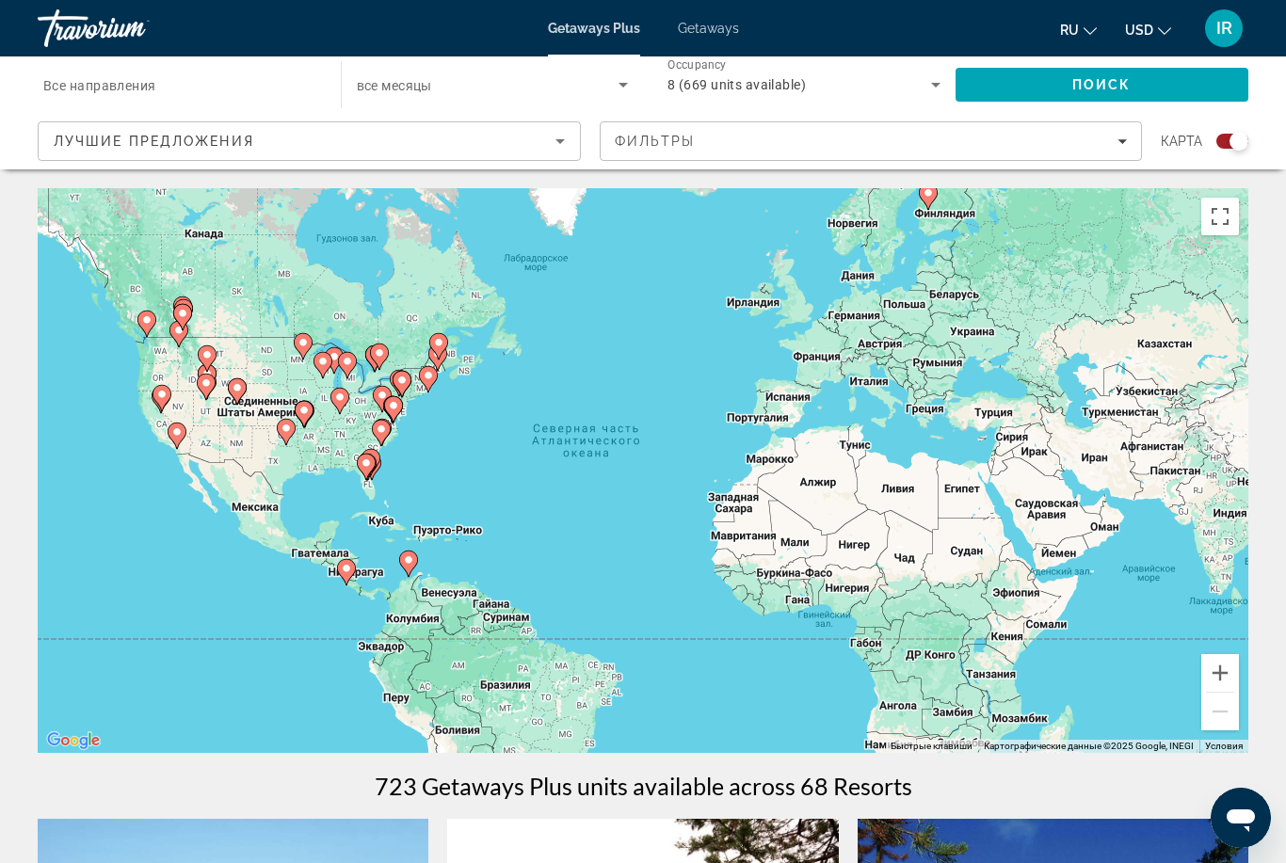
click at [112, 78] on span "Все направления" at bounding box center [99, 85] width 113 height 15
click at [112, 77] on input "Destination Все направления" at bounding box center [179, 85] width 273 height 23
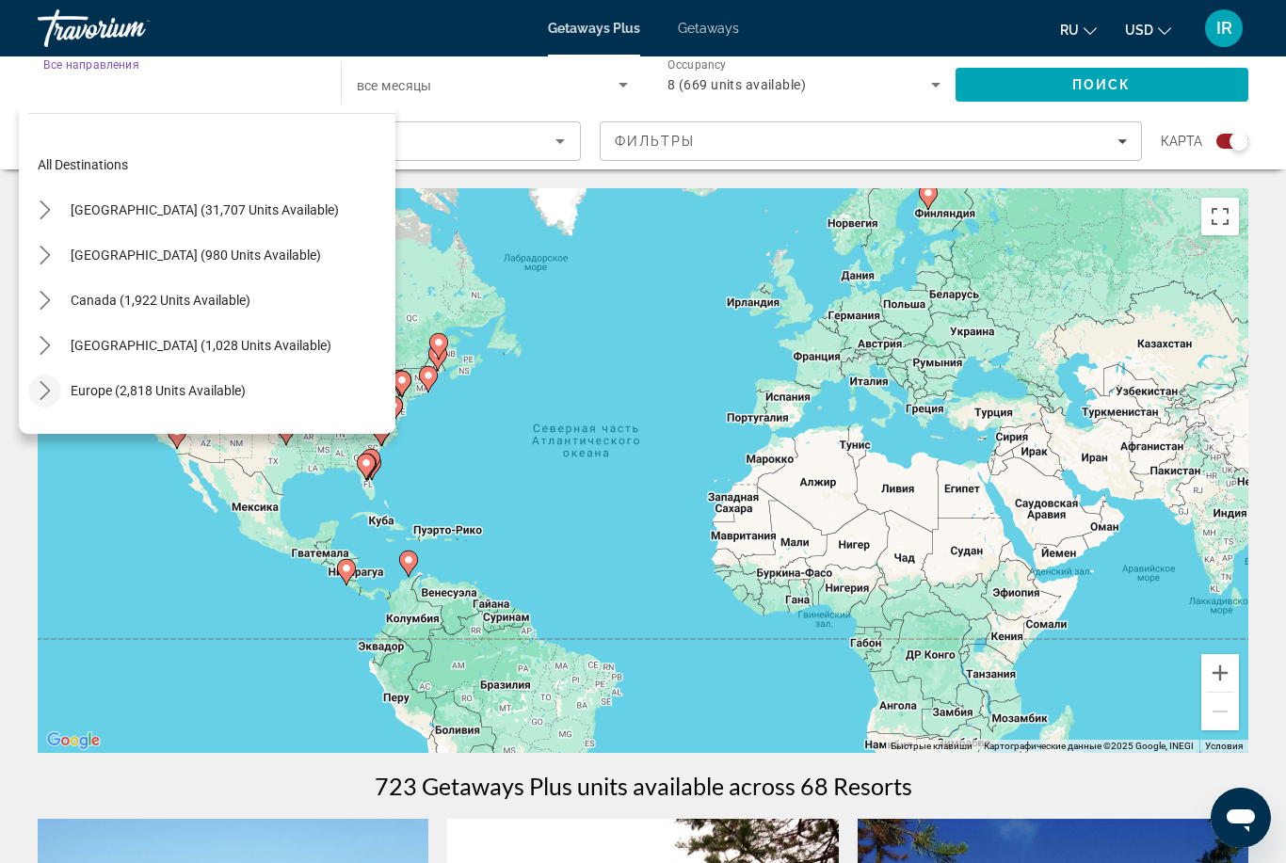
click at [47, 388] on icon "Toggle Europe (2,818 units available) submenu" at bounding box center [45, 390] width 10 height 19
click at [179, 393] on span "Europe (2,818 units available)" at bounding box center [158, 390] width 175 height 15
type input "**********"
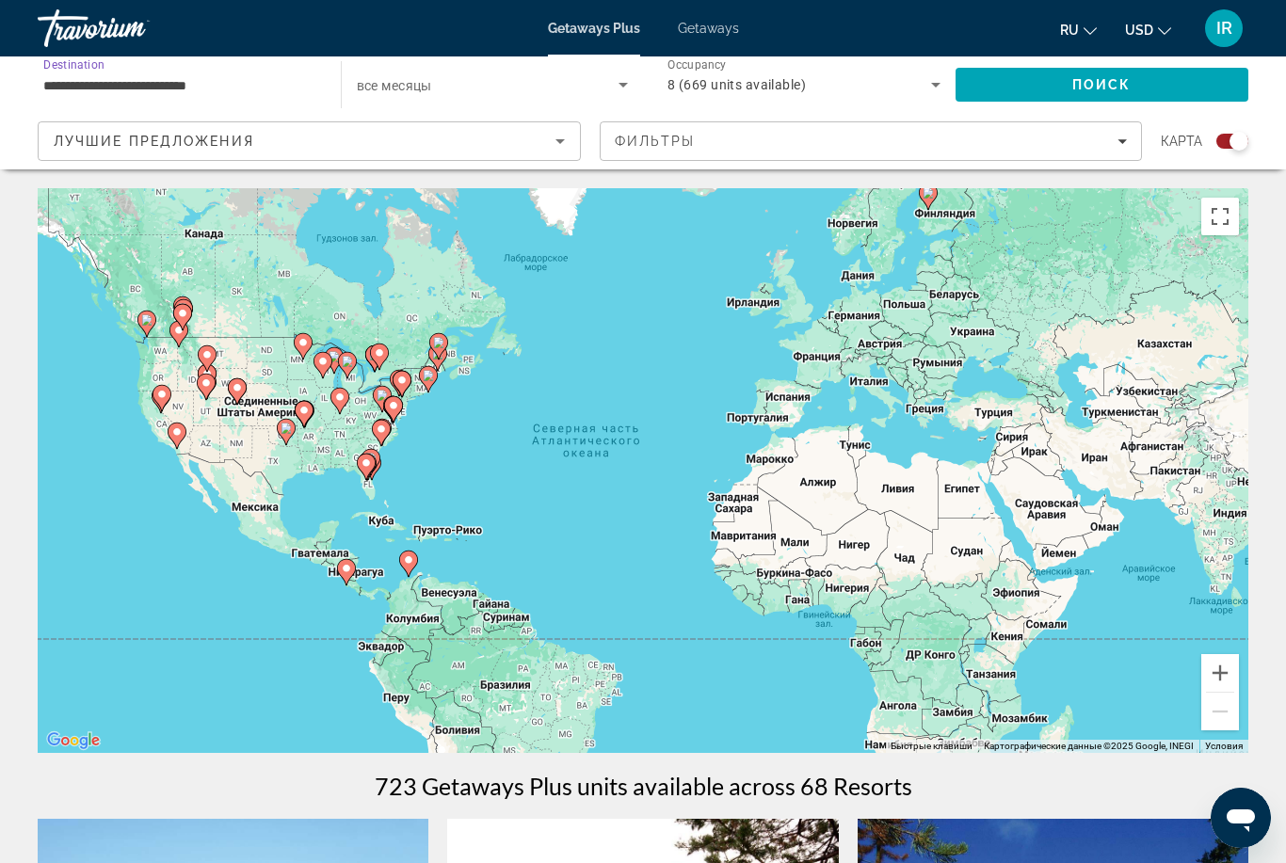
click at [830, 77] on div "8 (669 units available)" at bounding box center [799, 84] width 264 height 23
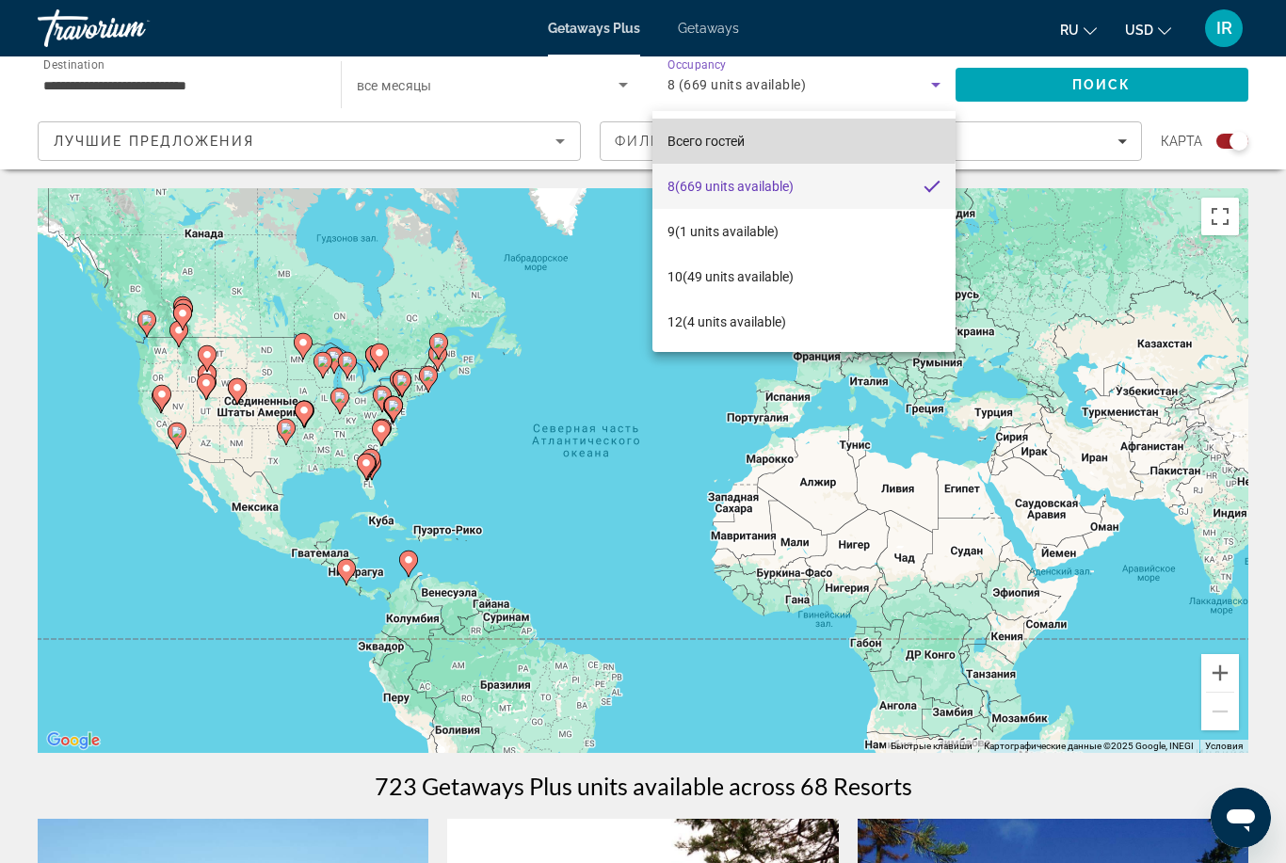
click at [774, 134] on mat-option "Всего гостей" at bounding box center [803, 141] width 303 height 45
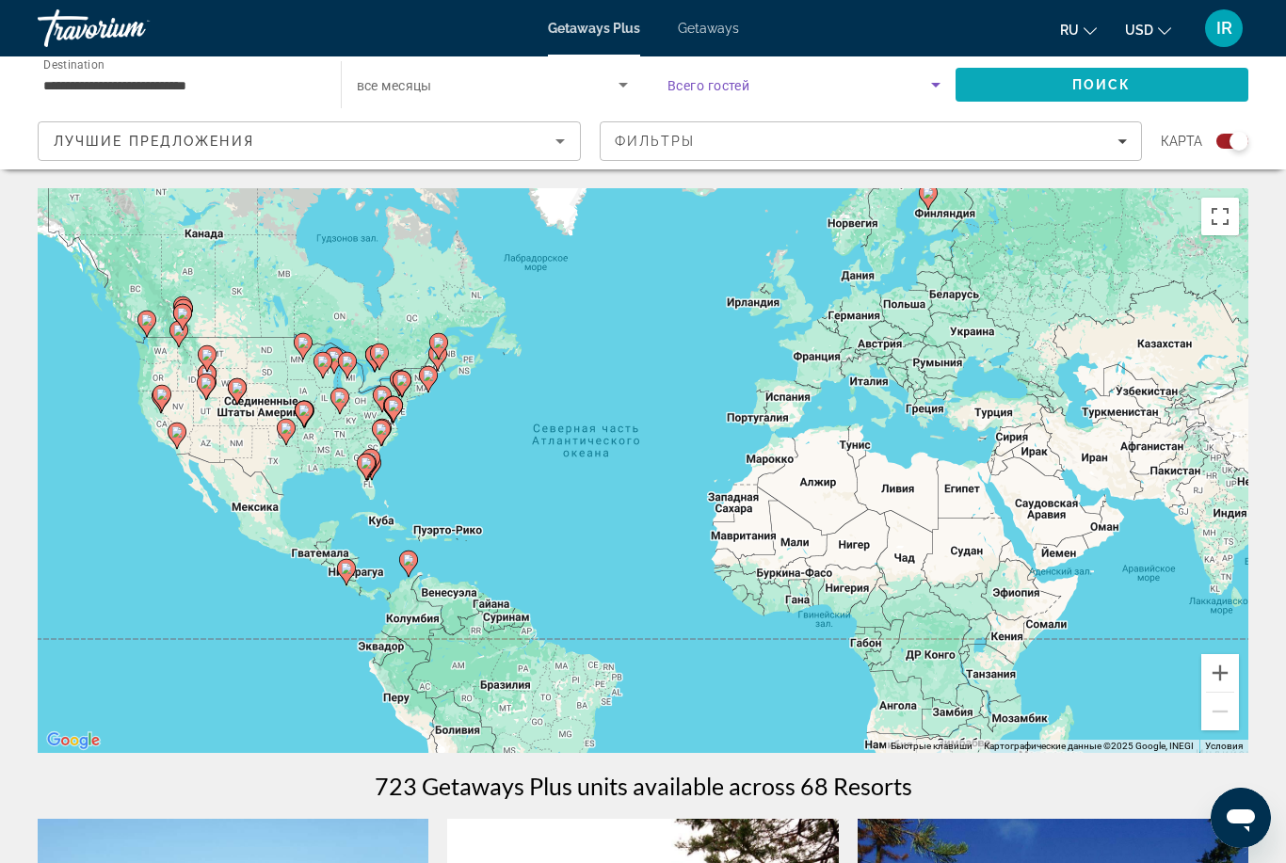
click at [1059, 77] on span "Search" at bounding box center [1102, 84] width 294 height 45
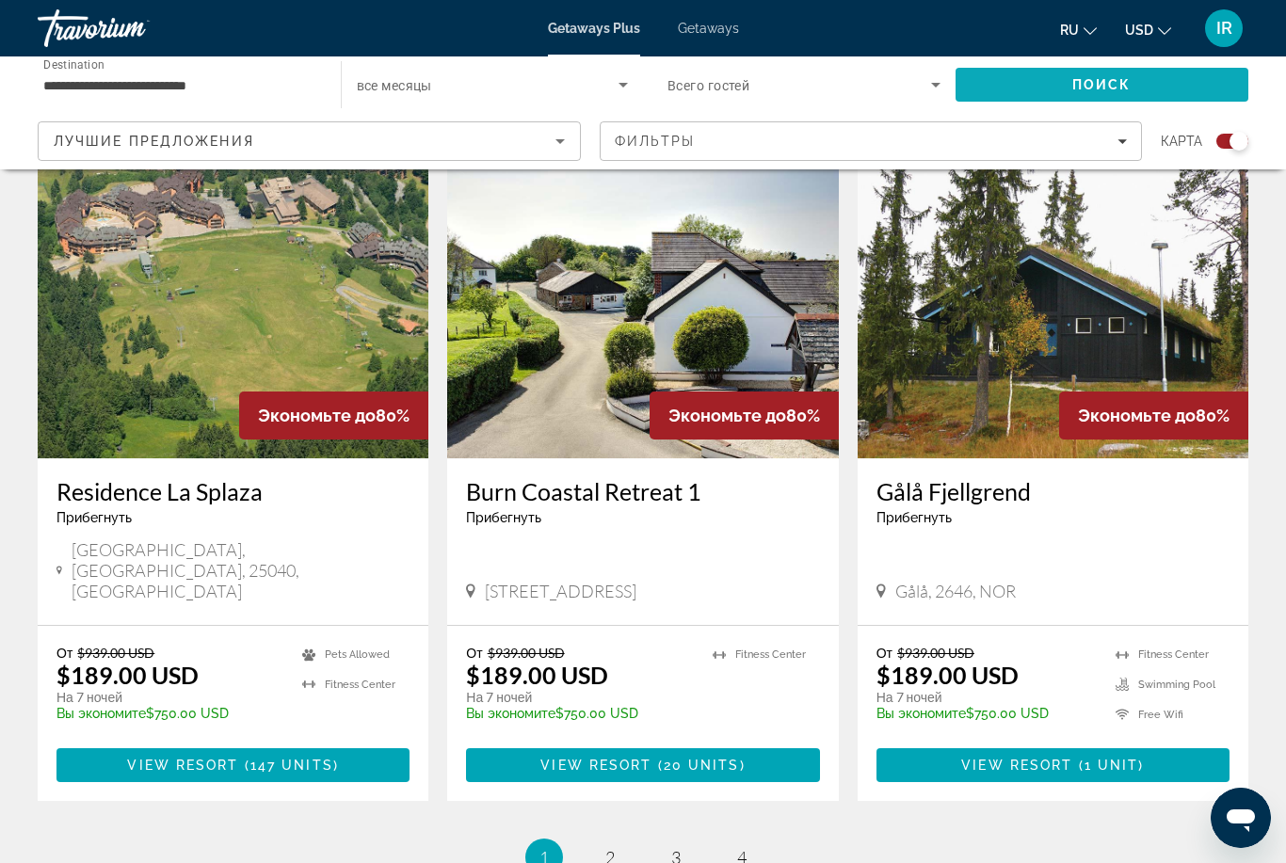
scroll to position [2786, 0]
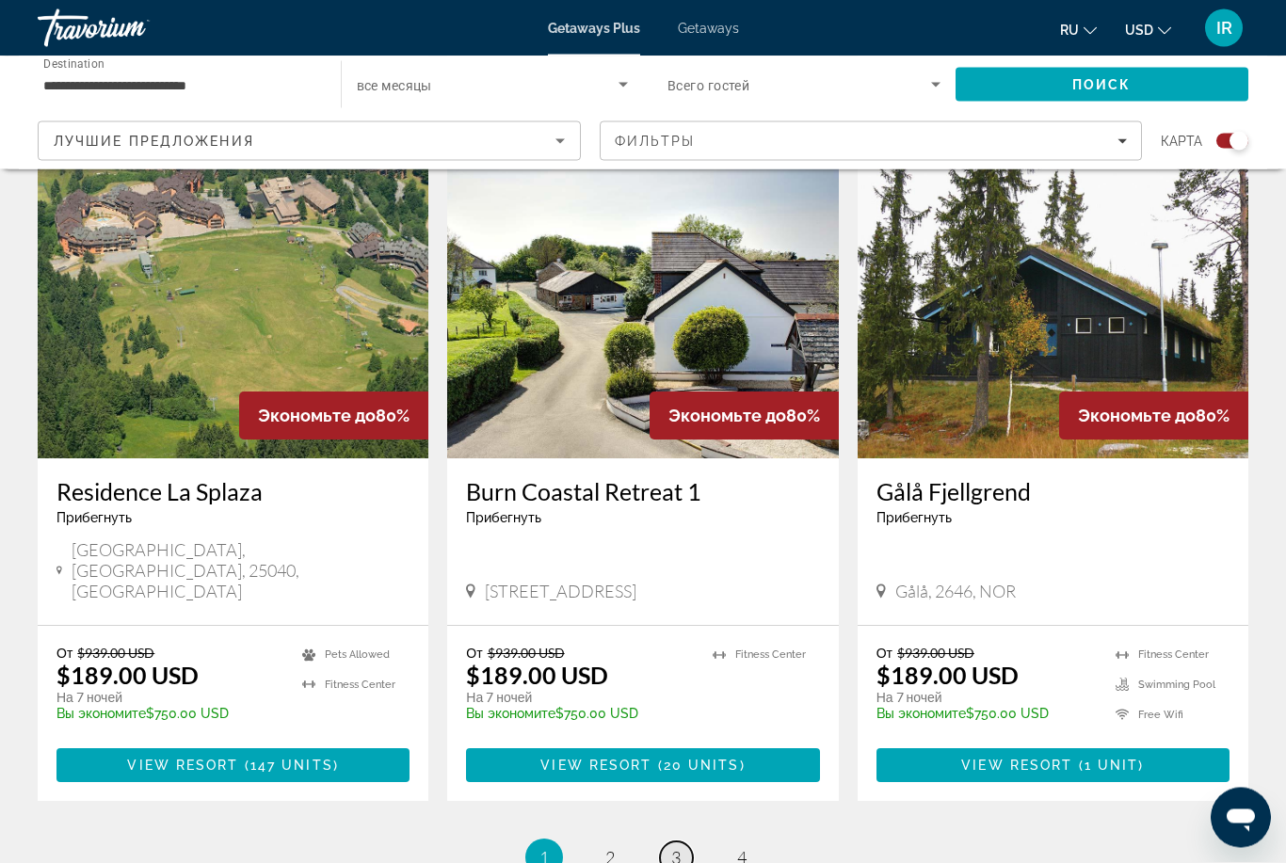
click at [682, 842] on link "page 3" at bounding box center [676, 858] width 33 height 33
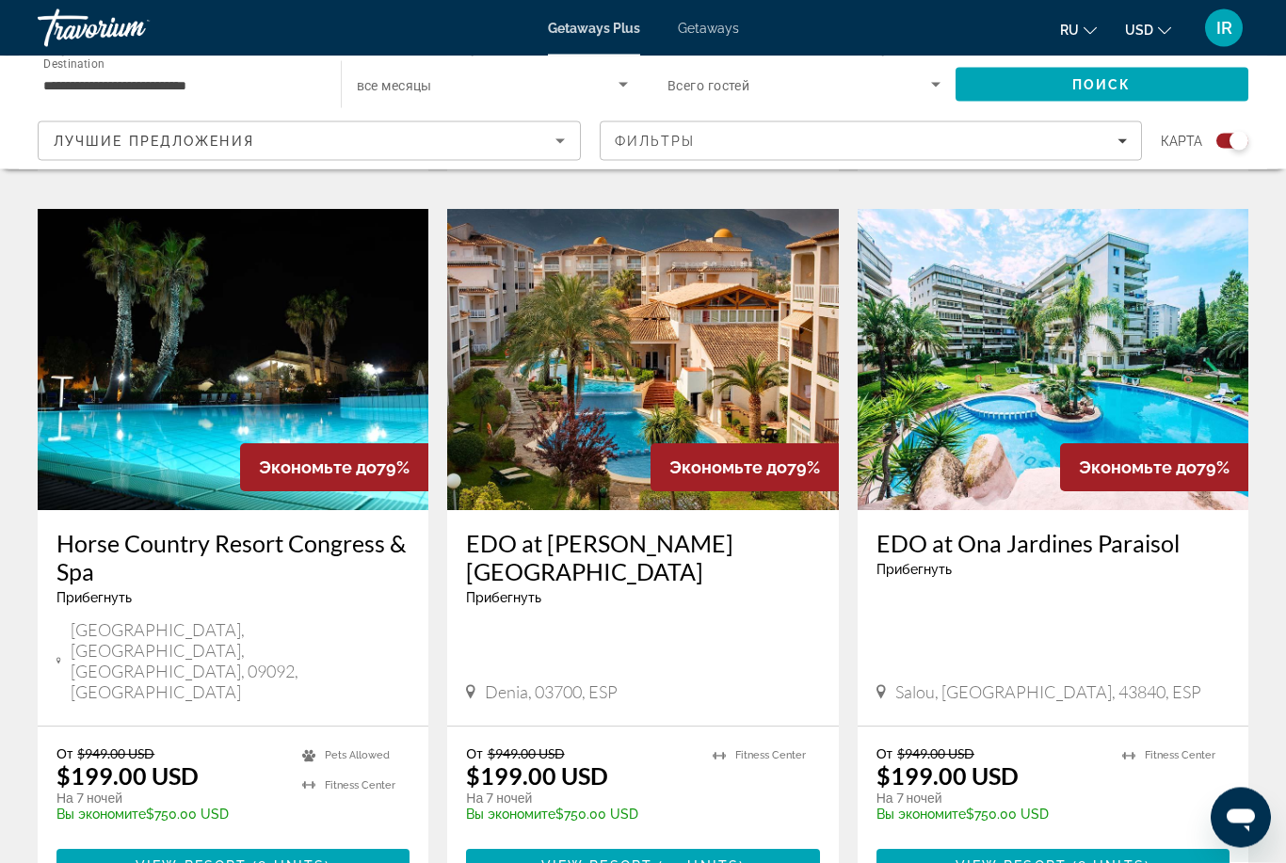
scroll to position [1291, 0]
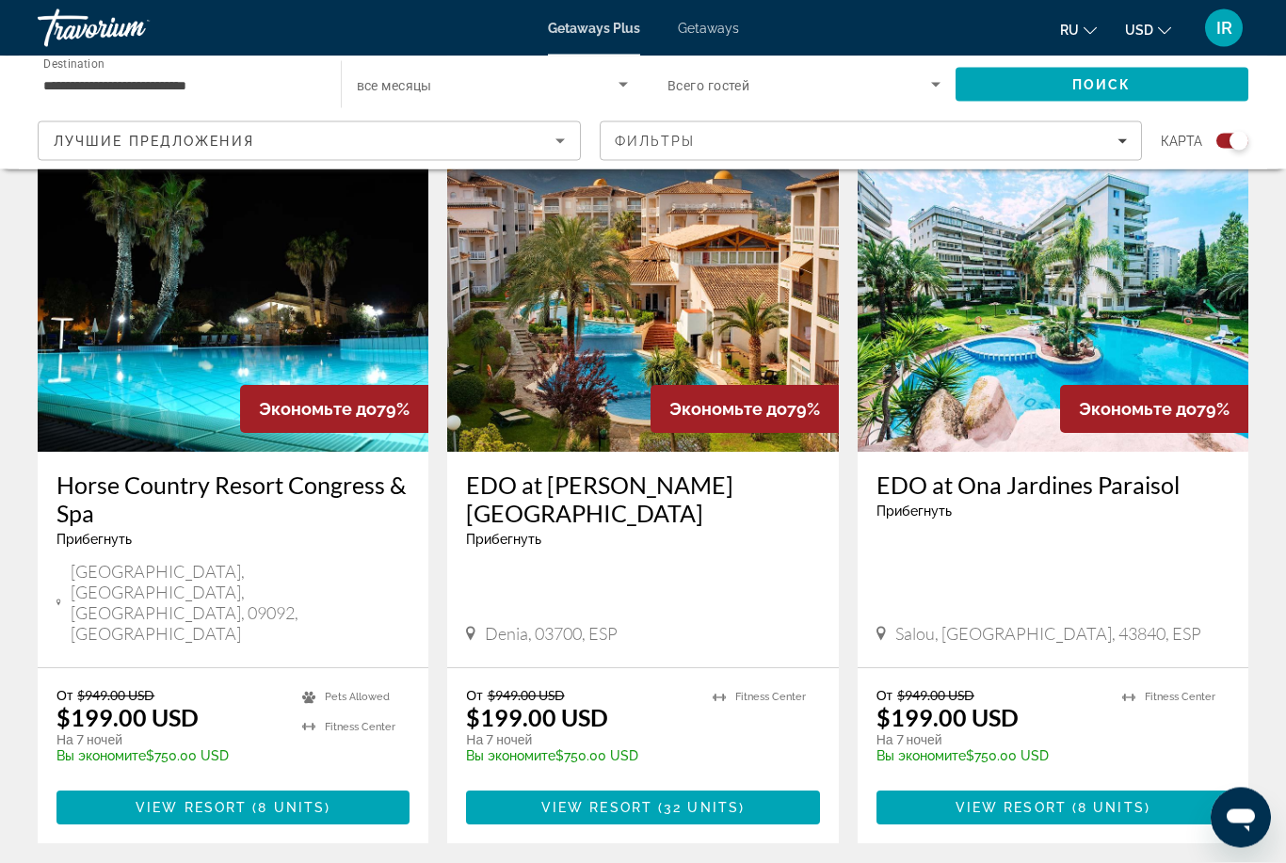
click at [299, 280] on img "Main content" at bounding box center [233, 302] width 391 height 301
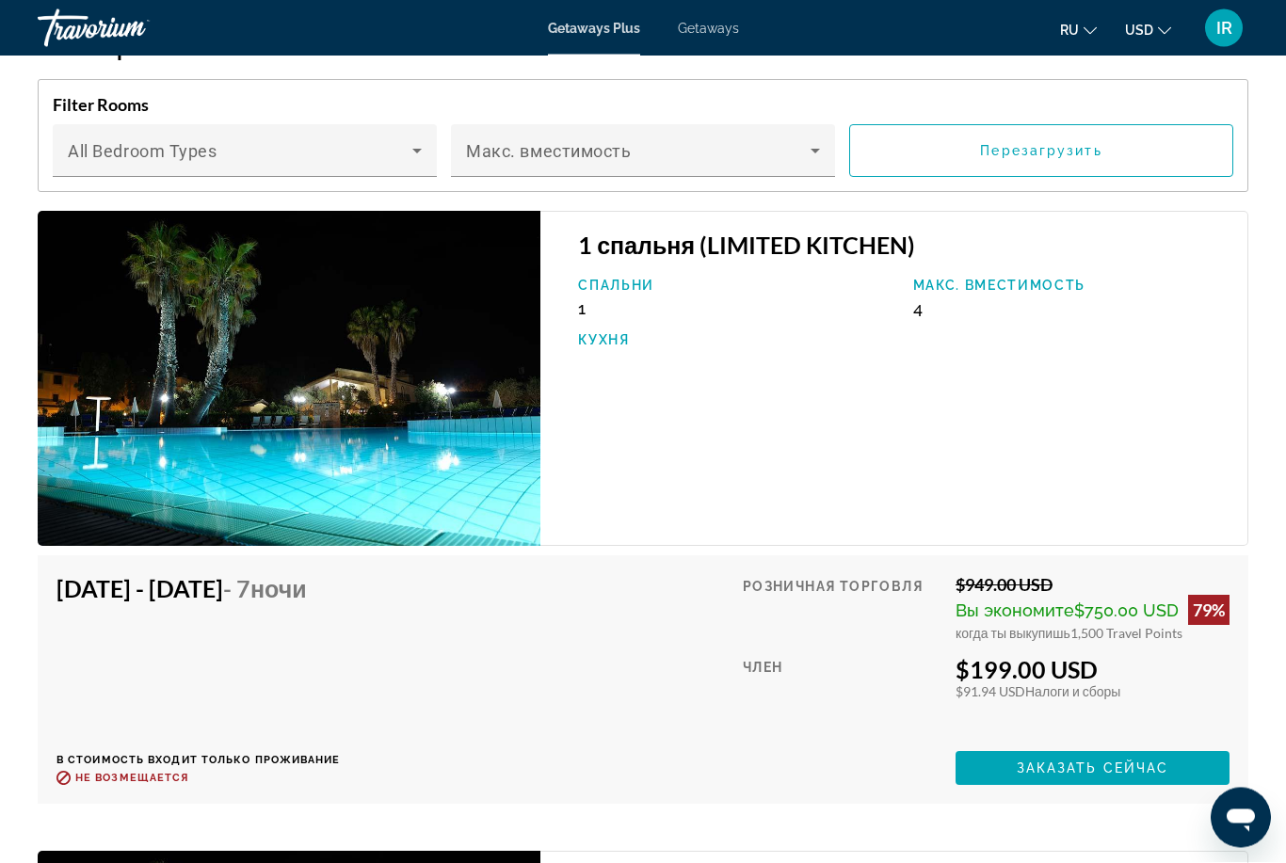
scroll to position [3395, 0]
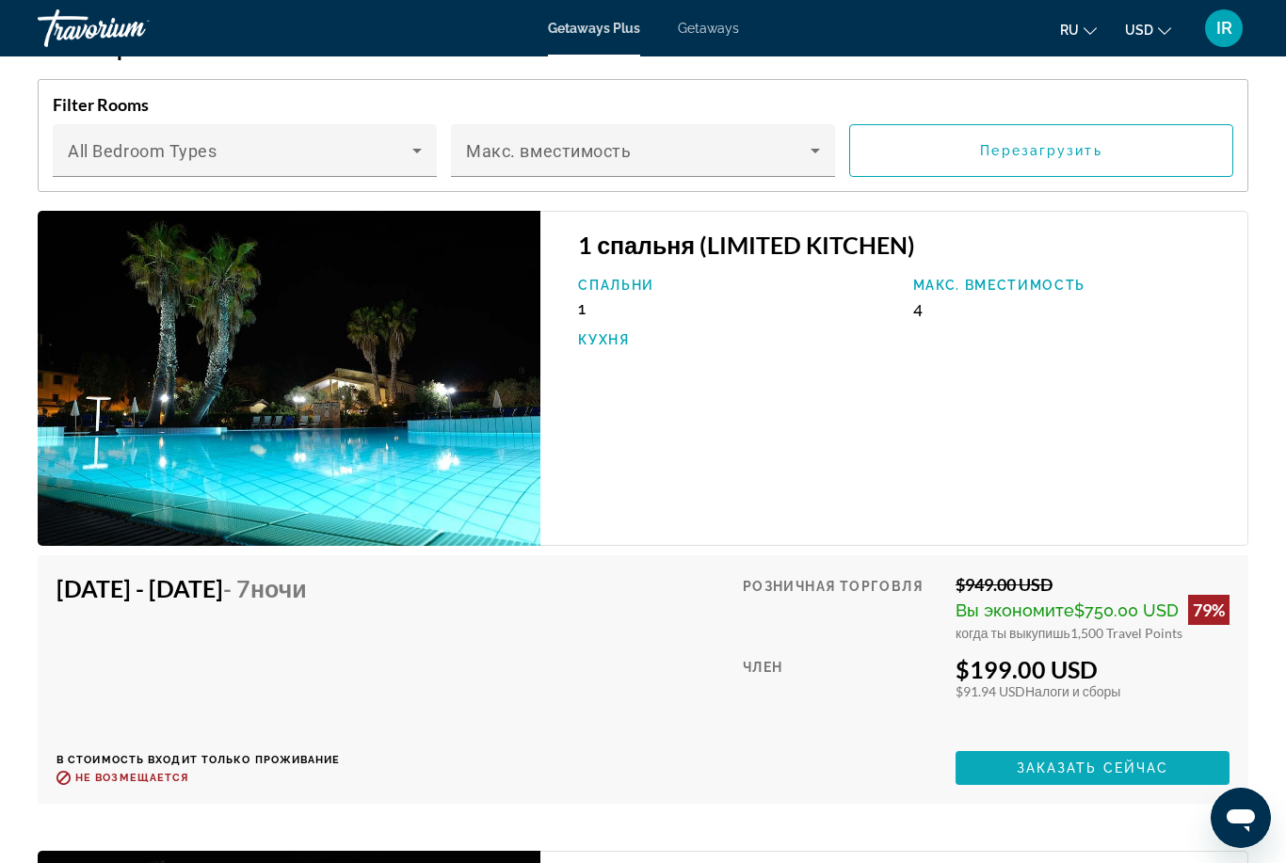
click at [1104, 761] on span "Заказать сейчас" at bounding box center [1093, 768] width 152 height 15
